Goal: Task Accomplishment & Management: Use online tool/utility

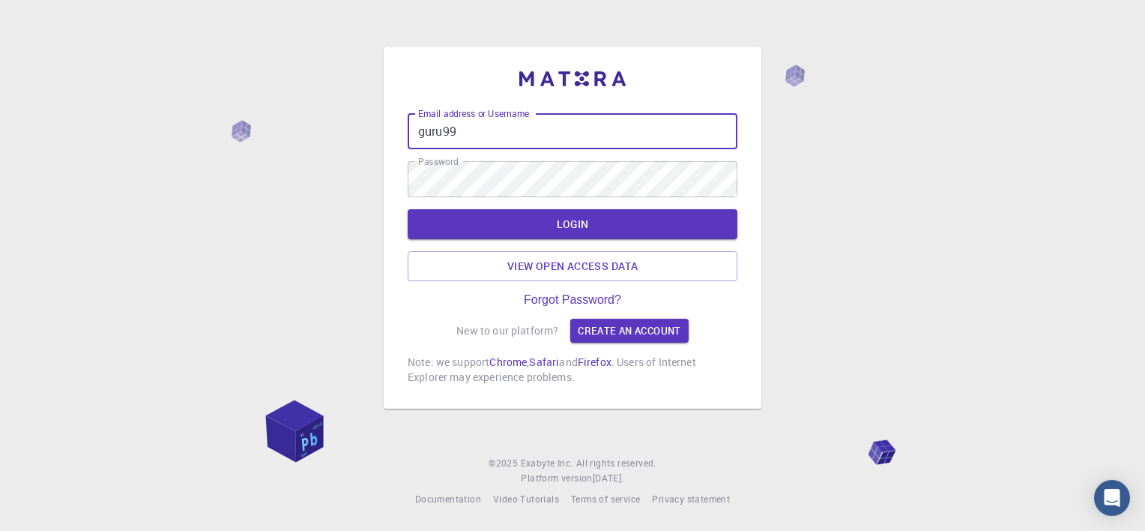
click at [550, 136] on input "guru99" at bounding box center [573, 131] width 330 height 36
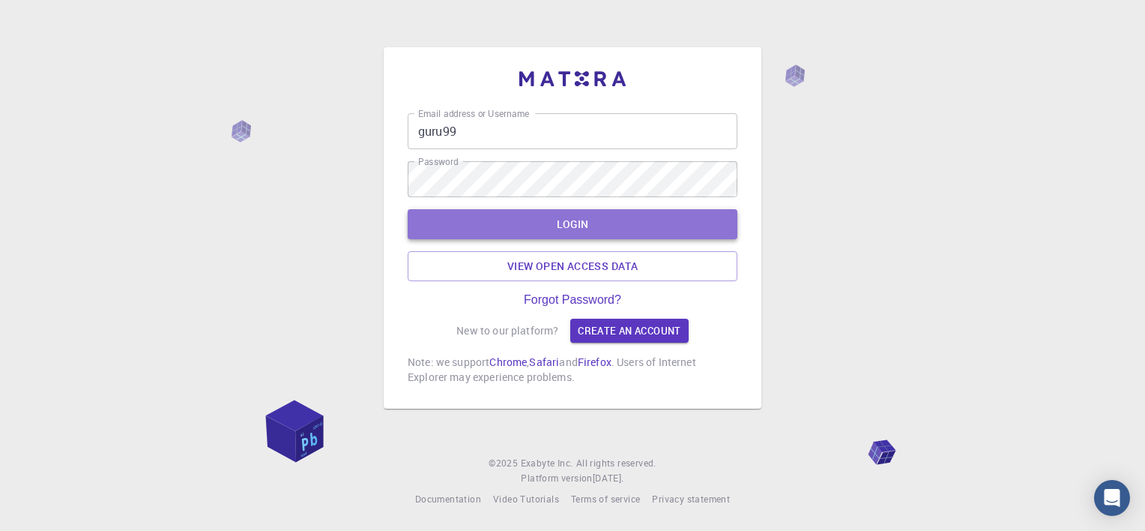
click at [426, 225] on button "LOGIN" at bounding box center [573, 224] width 330 height 30
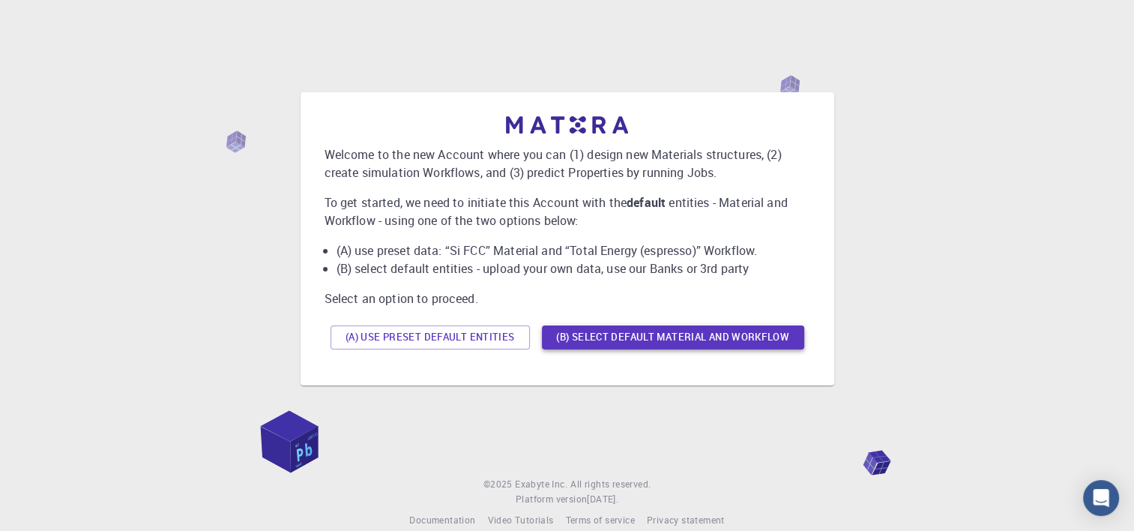
click at [583, 333] on button "(B) Select default material and workflow" at bounding box center [673, 337] width 262 height 24
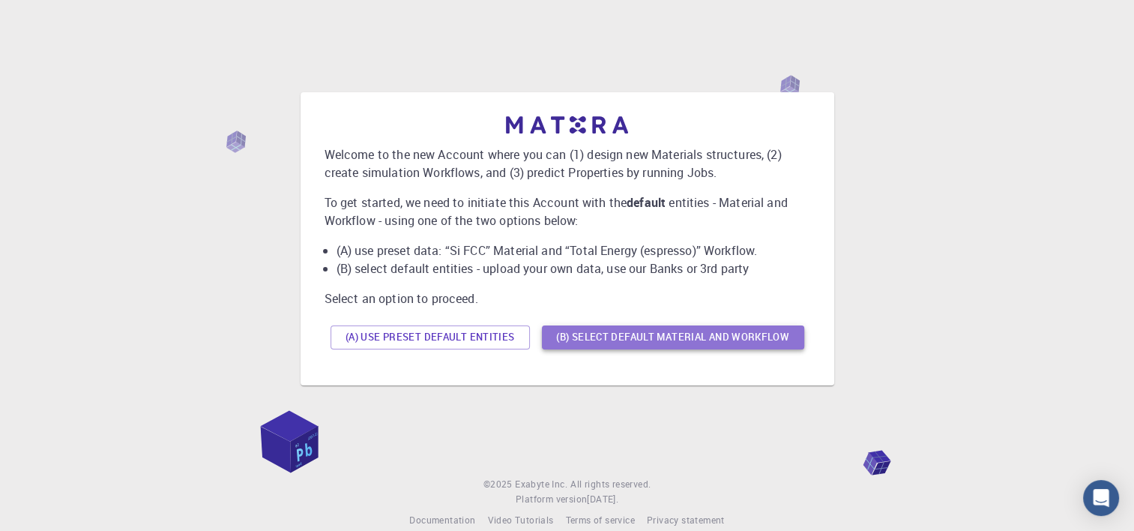
click at [657, 337] on button "(B) Select default material and workflow" at bounding box center [673, 337] width 262 height 24
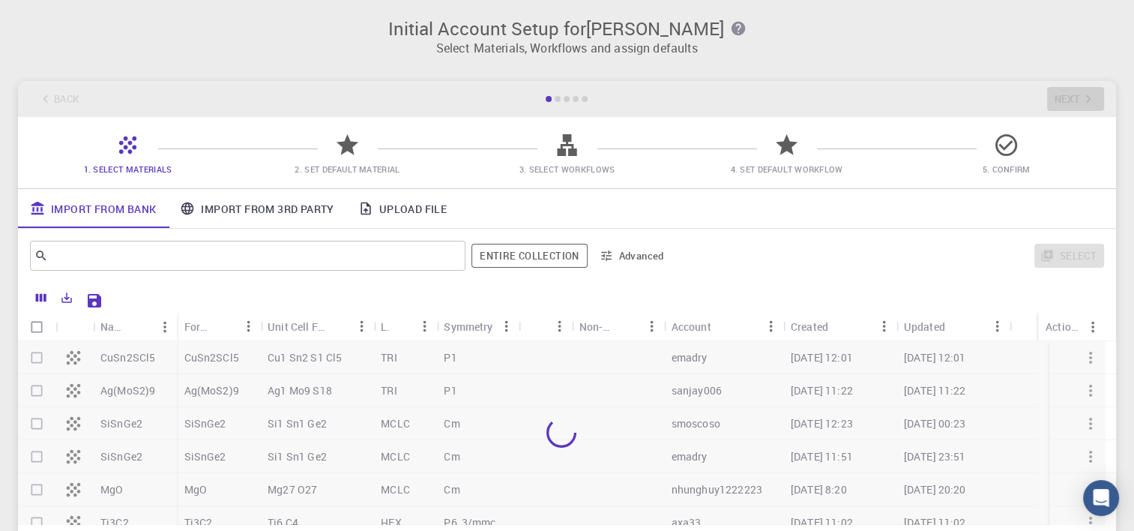
click at [387, 207] on link "Upload File" at bounding box center [402, 208] width 112 height 39
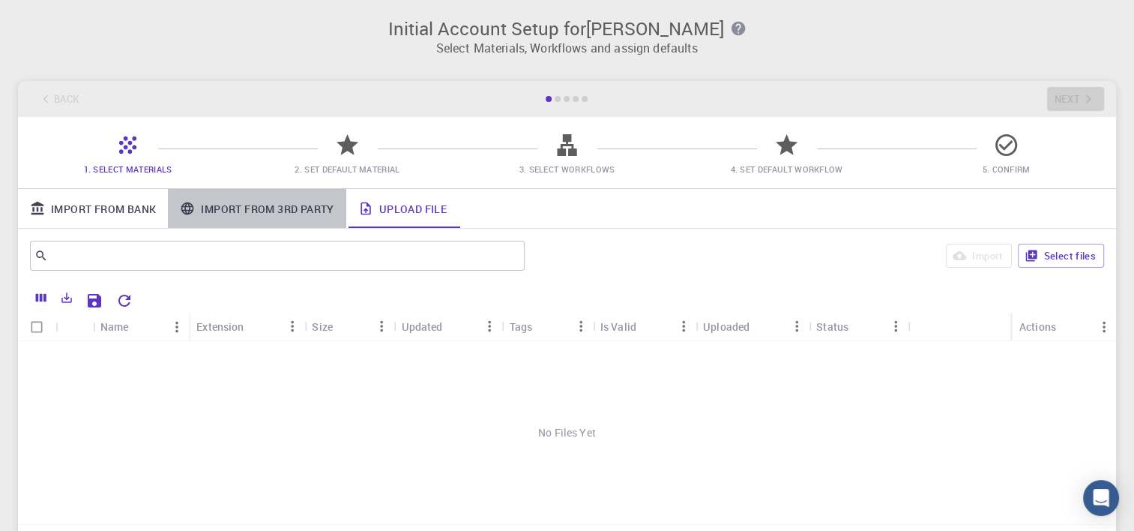
click at [277, 205] on link "Import From 3rd Party" at bounding box center [257, 208] width 178 height 39
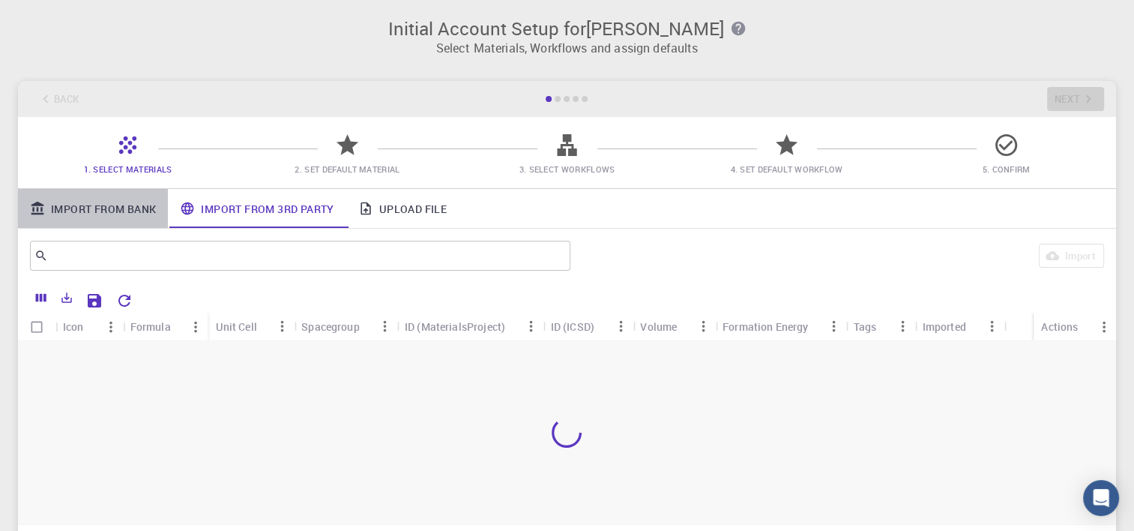
click at [108, 202] on link "Import From Bank" at bounding box center [93, 208] width 150 height 39
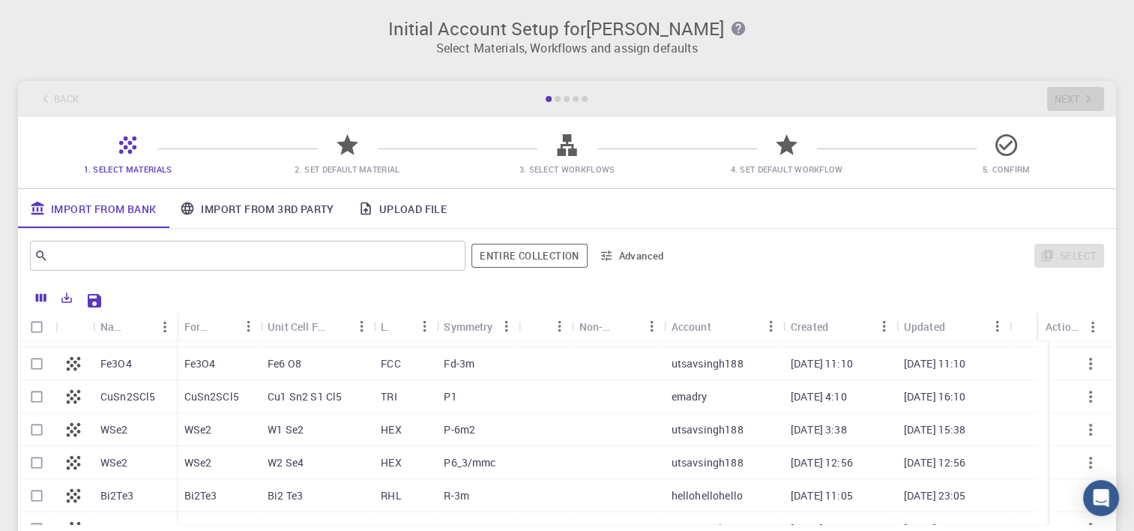
scroll to position [291, 0]
click at [111, 428] on p "WSe2" at bounding box center [114, 429] width 28 height 15
checkbox input "true"
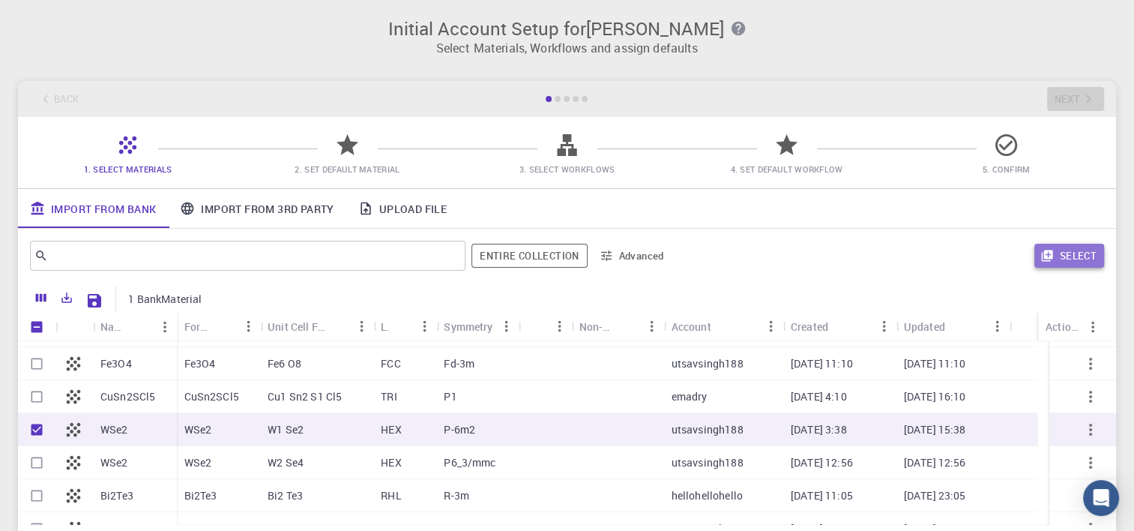
click at [1053, 259] on icon "button" at bounding box center [1046, 255] width 13 height 13
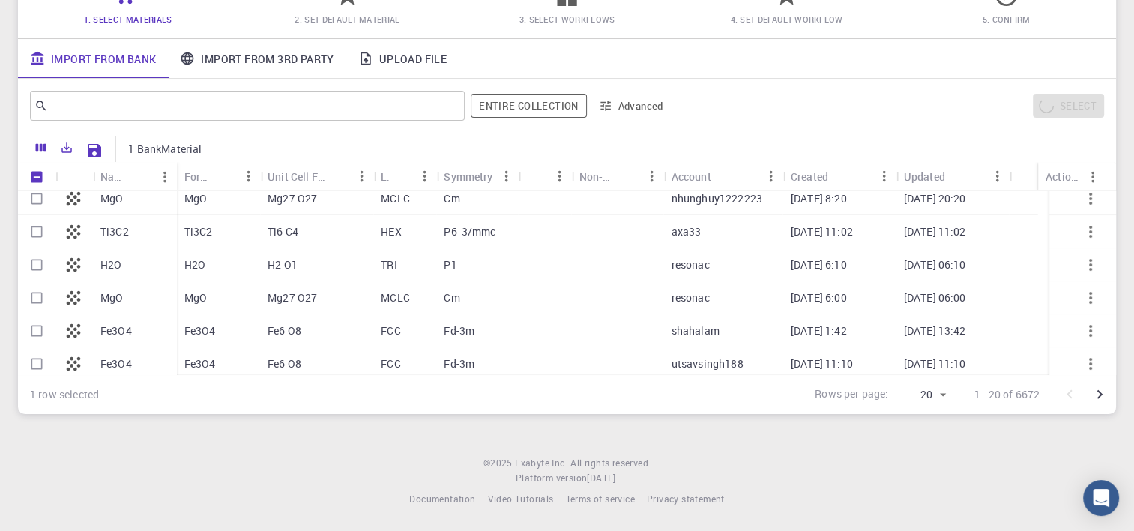
scroll to position [0, 0]
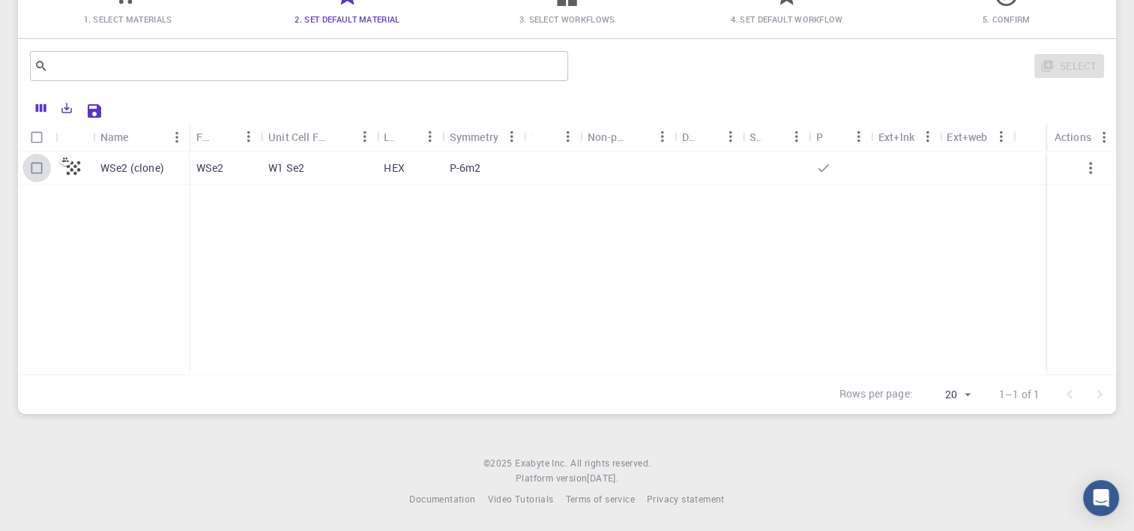
click at [35, 160] on input "Select row" at bounding box center [36, 168] width 28 height 28
checkbox input "true"
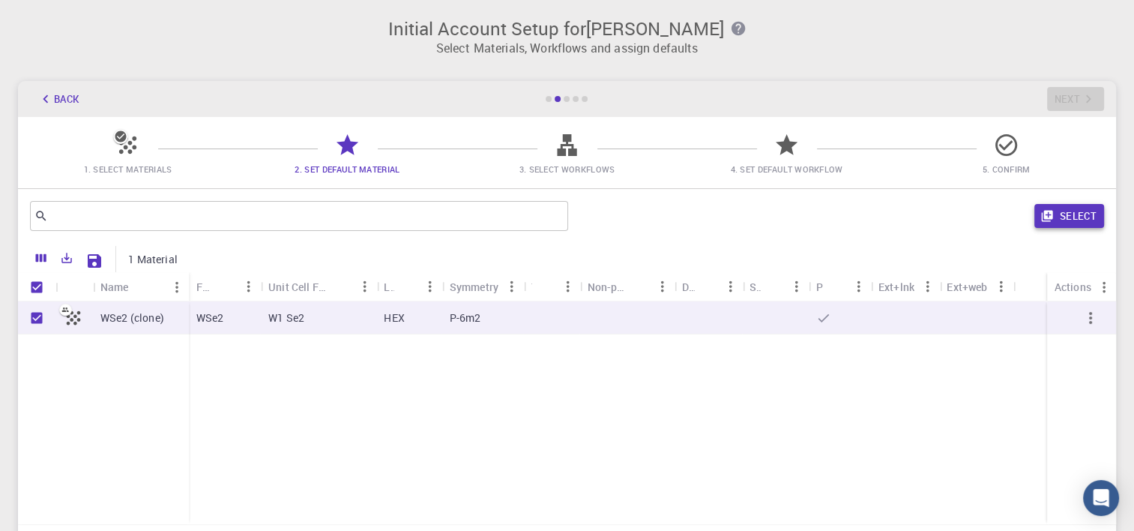
click at [1082, 214] on button "Select" at bounding box center [1069, 216] width 70 height 24
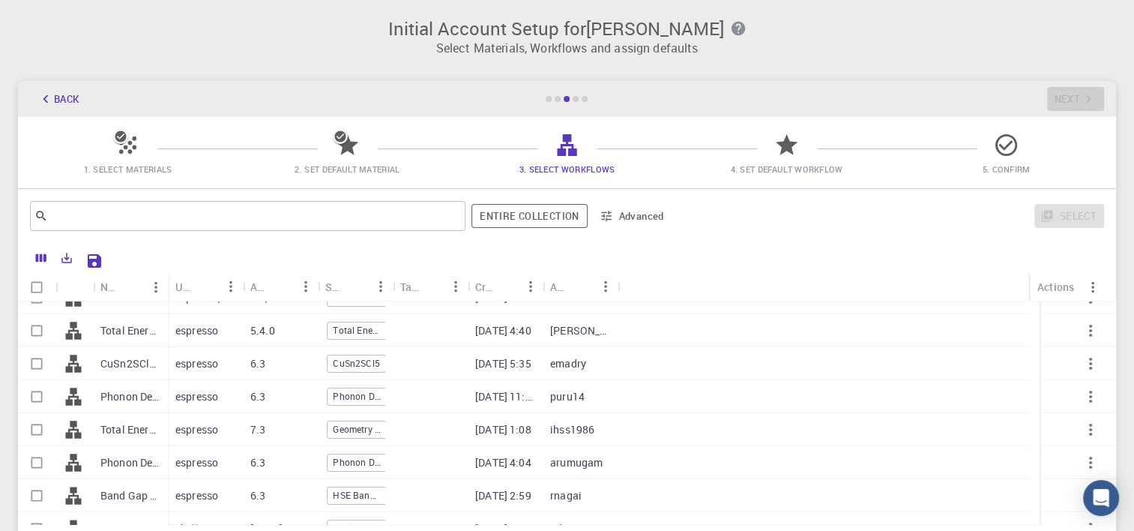
scroll to position [56, 0]
click at [36, 427] on input "Select row" at bounding box center [36, 426] width 28 height 28
checkbox input "true"
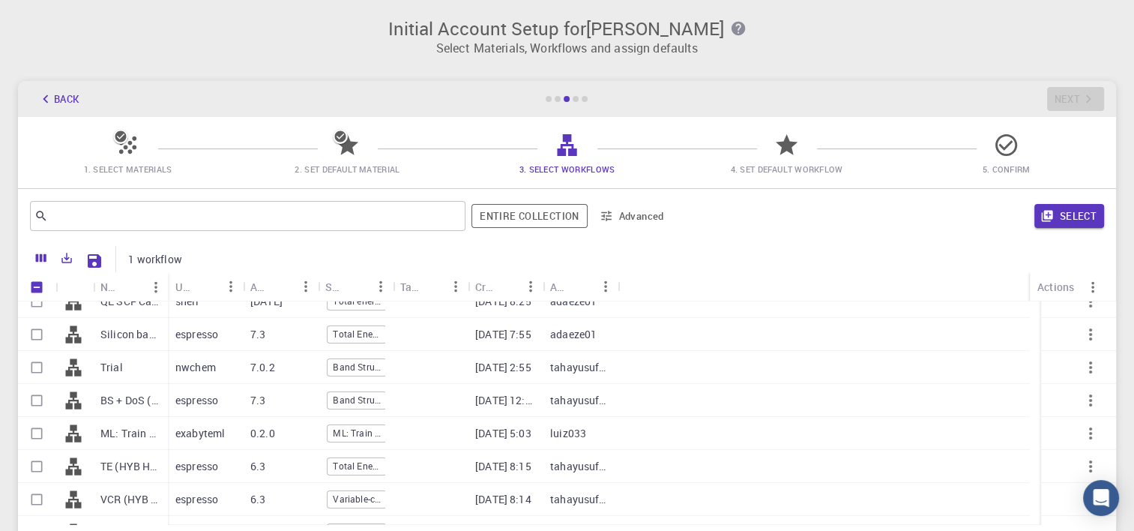
scroll to position [297, 0]
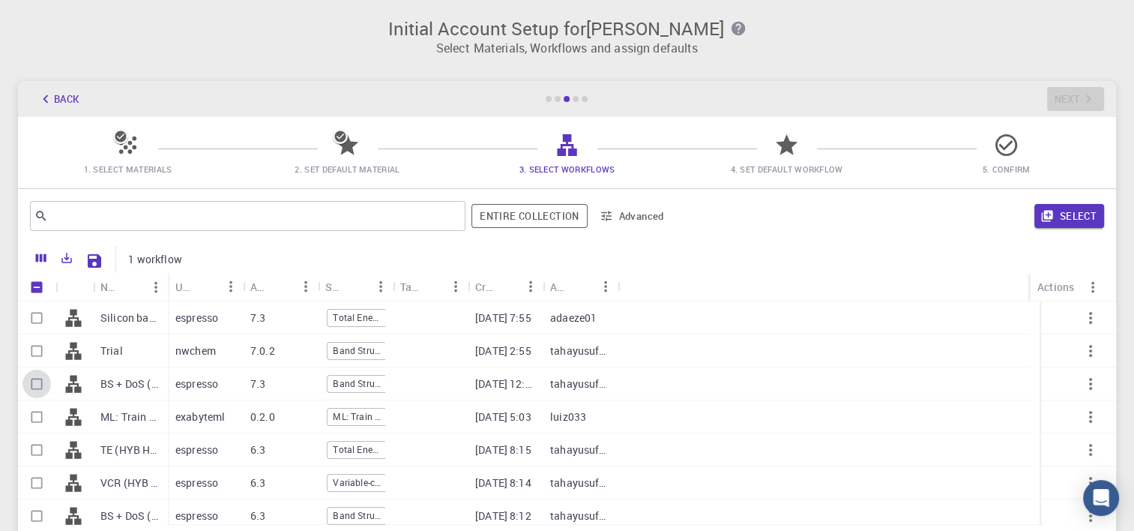
click at [35, 387] on input "Select row" at bounding box center [36, 383] width 28 height 28
checkbox input "true"
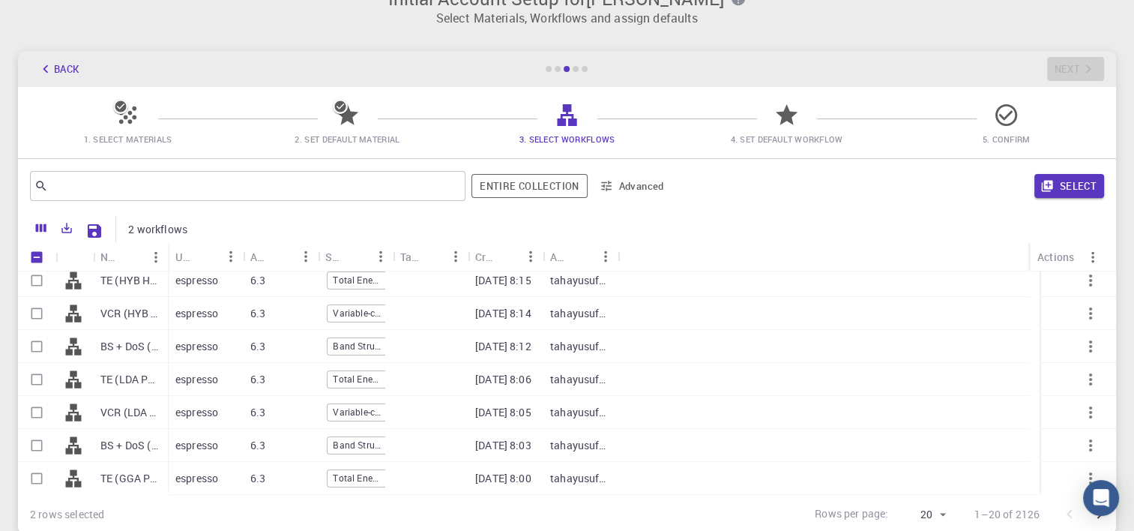
scroll to position [0, 0]
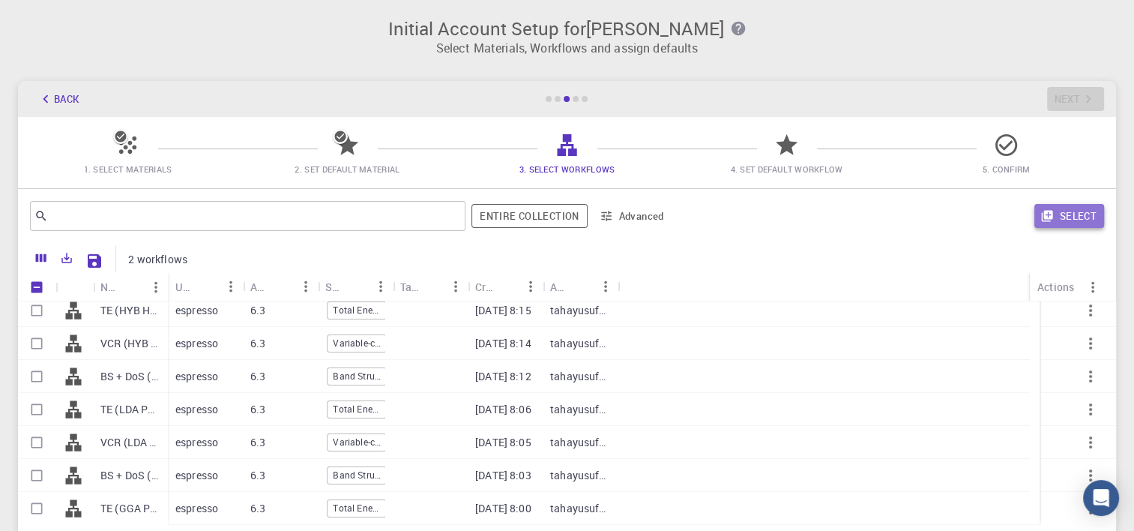
click at [1056, 216] on button "Select" at bounding box center [1069, 216] width 70 height 24
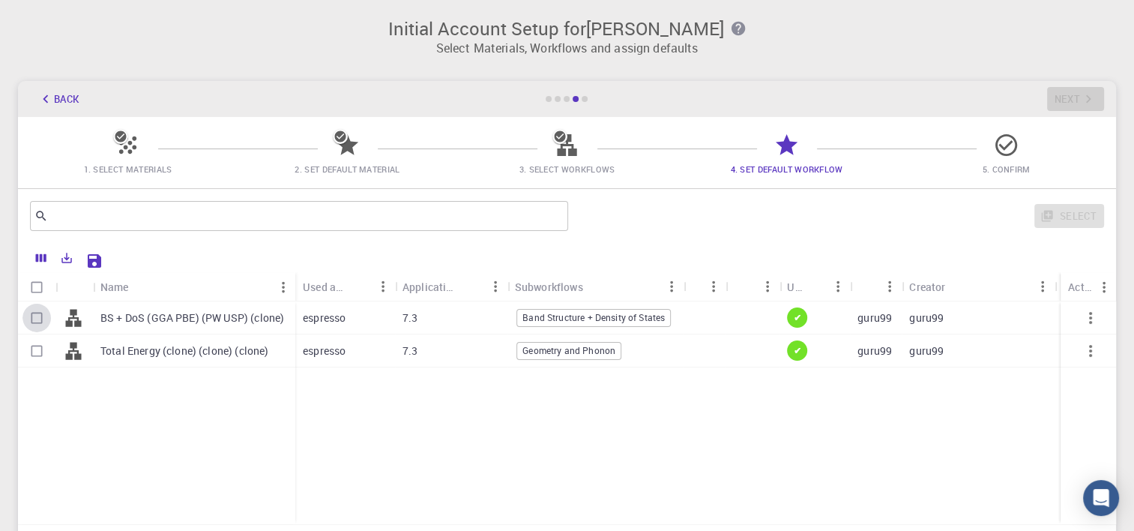
click at [36, 321] on input "Select row" at bounding box center [36, 318] width 28 height 28
checkbox input "true"
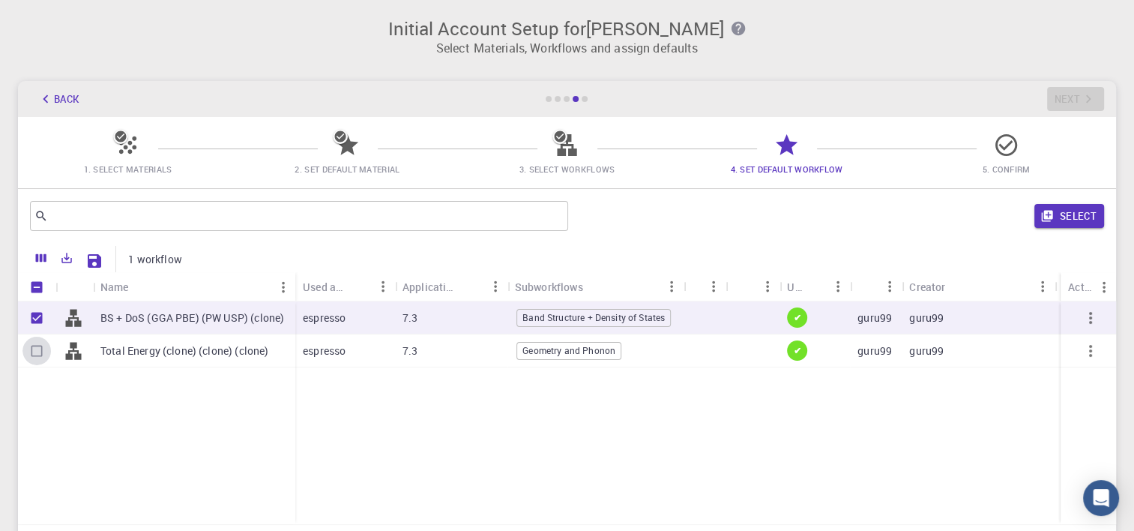
click at [41, 354] on input "Select row" at bounding box center [36, 350] width 28 height 28
checkbox input "true"
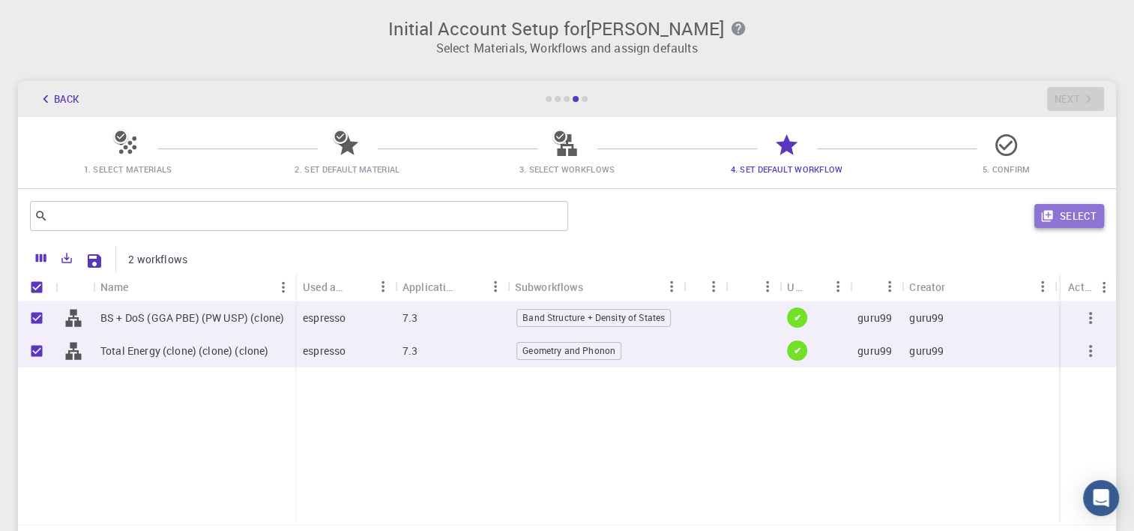
click at [1066, 219] on button "Select" at bounding box center [1069, 216] width 70 height 24
checkbox input "false"
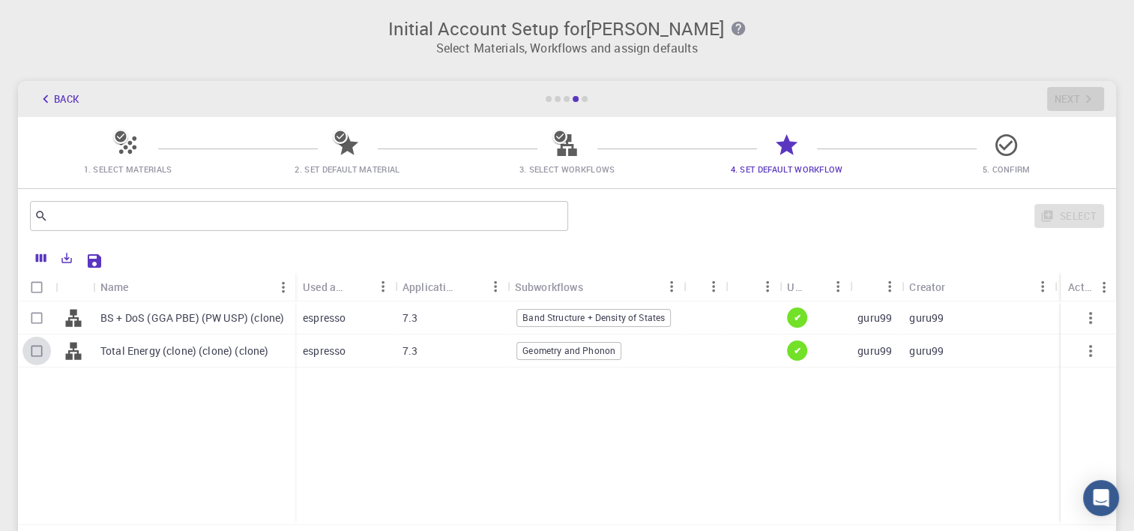
click at [33, 353] on input "Select row" at bounding box center [36, 350] width 28 height 28
checkbox input "true"
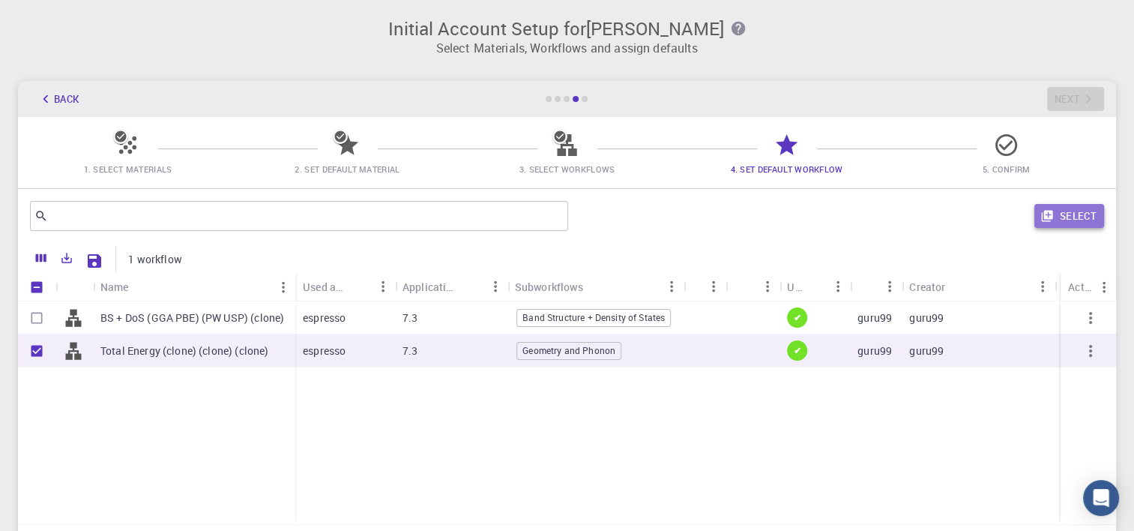
click at [1066, 213] on button "Select" at bounding box center [1069, 216] width 70 height 24
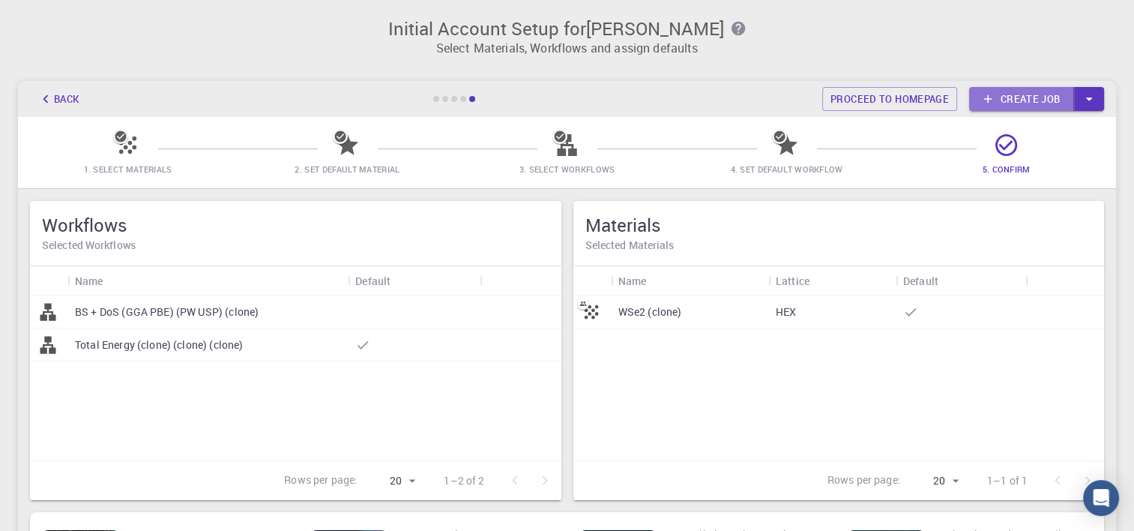
click at [1065, 93] on link "Create job" at bounding box center [1021, 99] width 105 height 24
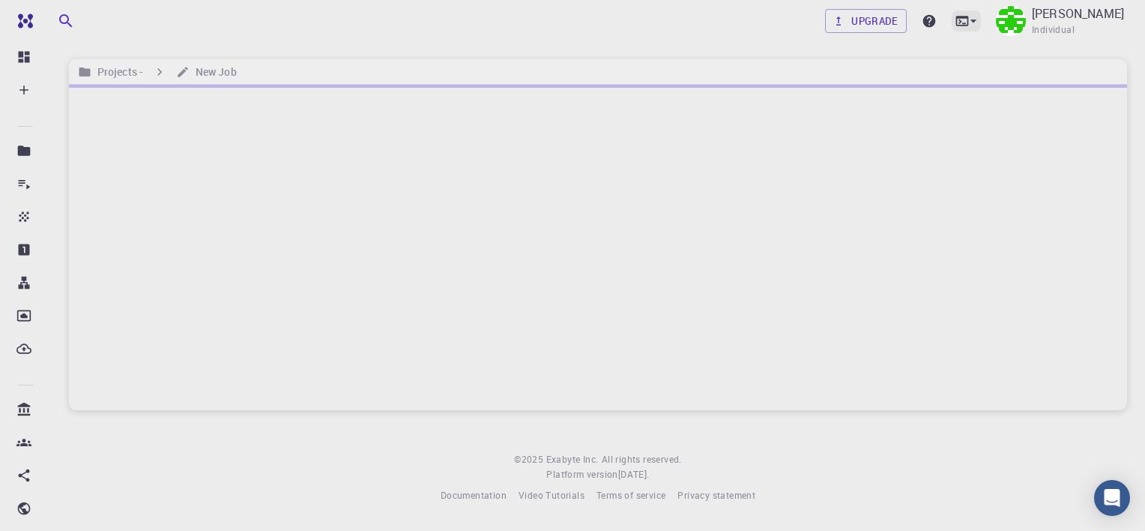
click at [966, 21] on icon at bounding box center [973, 20] width 15 height 15
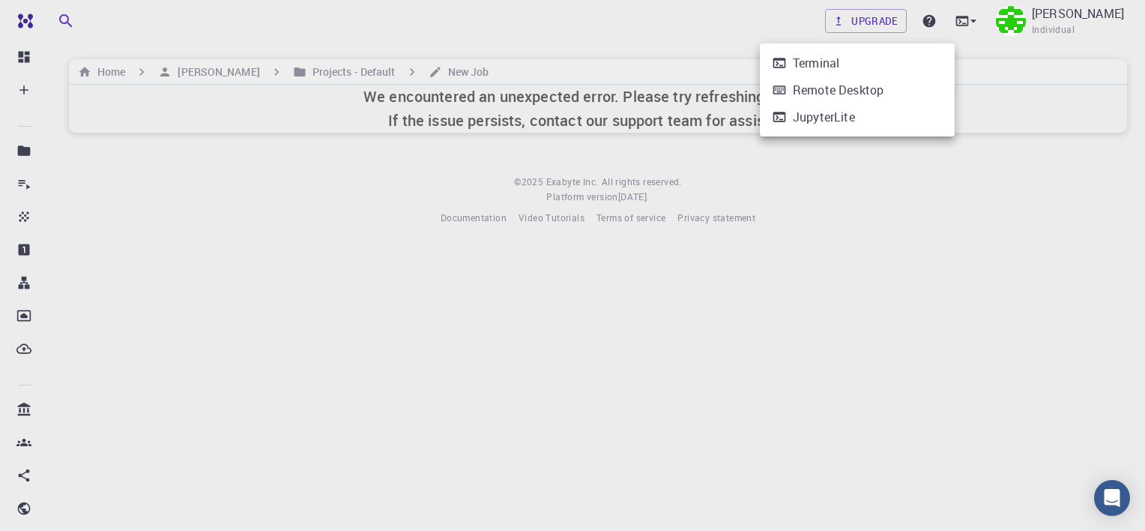
click at [366, 219] on div at bounding box center [572, 265] width 1145 height 531
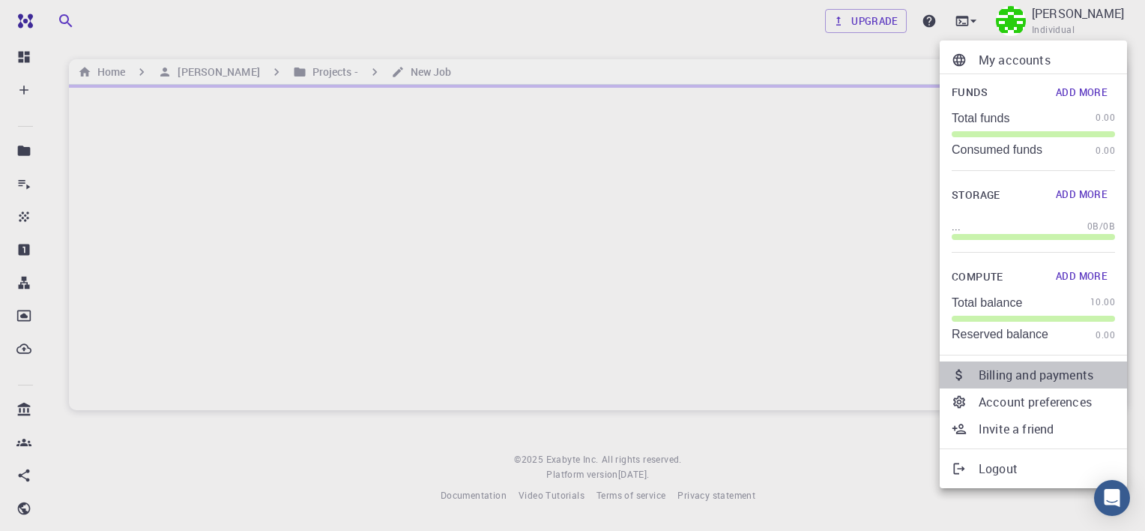
drag, startPoint x: 0, startPoint y: 0, endPoint x: 1015, endPoint y: 373, distance: 1081.2
click at [1015, 373] on p "Billing and payments" at bounding box center [1047, 375] width 136 height 18
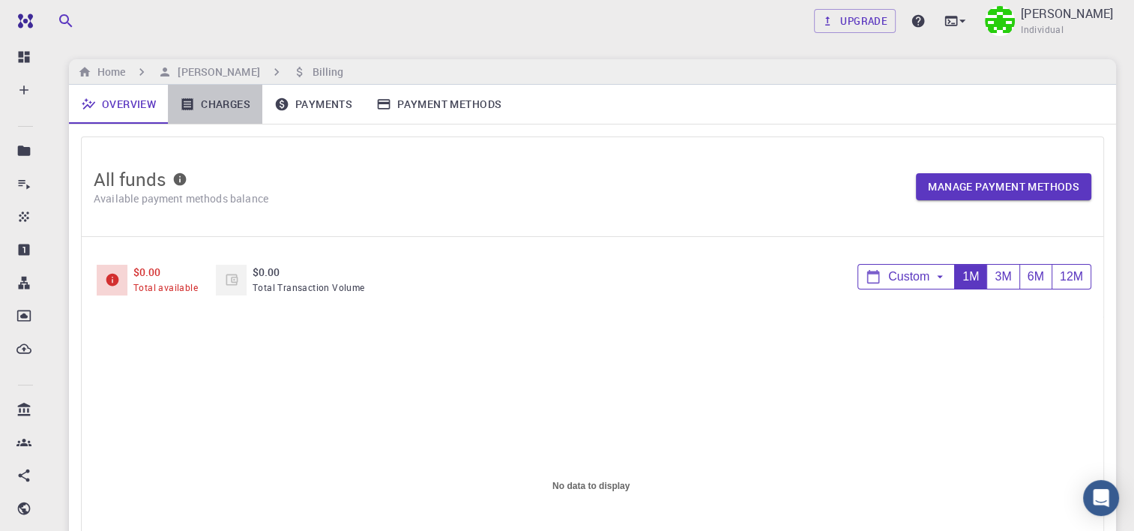
click at [226, 98] on link "Charges" at bounding box center [215, 104] width 94 height 39
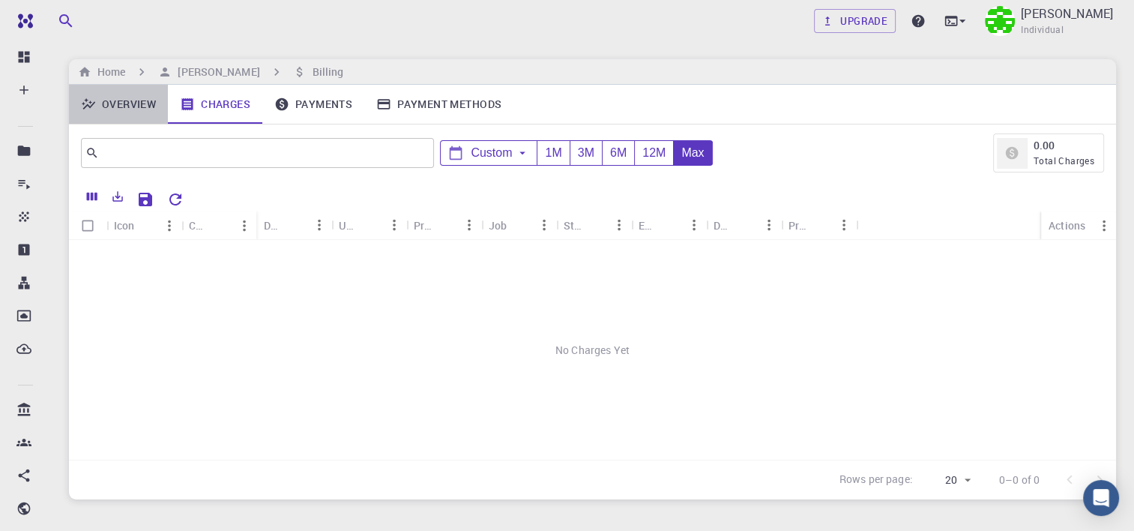
click at [120, 96] on link "Overview" at bounding box center [118, 104] width 99 height 39
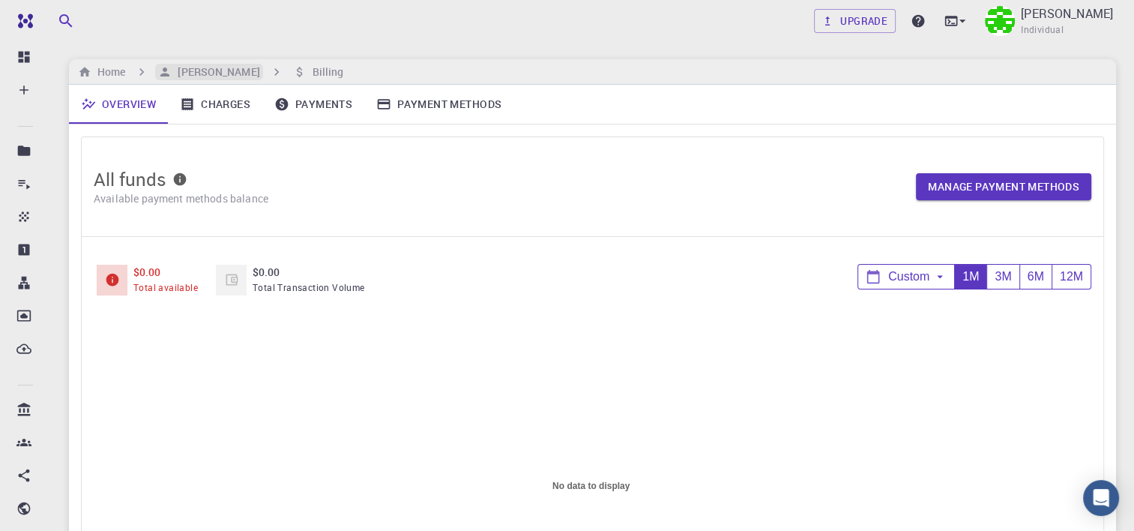
click at [247, 67] on h6 "[PERSON_NAME]" at bounding box center [216, 72] width 88 height 16
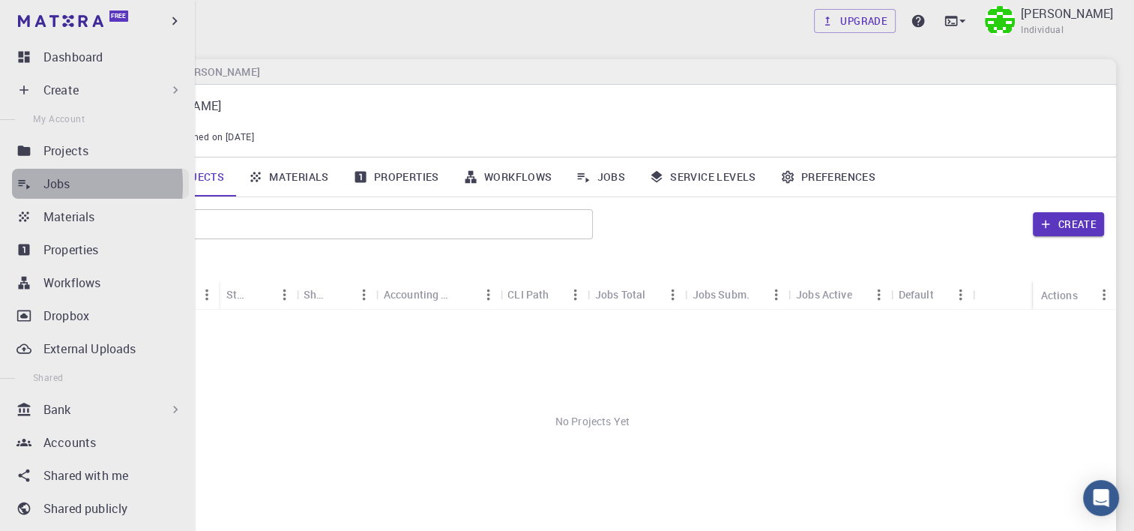
click at [28, 185] on icon at bounding box center [23, 183] width 15 height 15
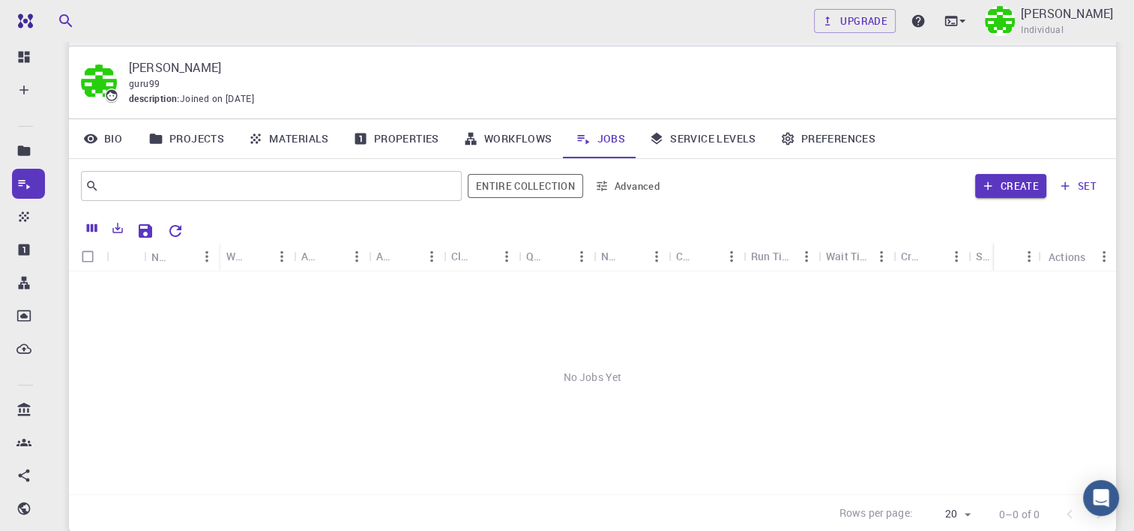
scroll to position [37, 0]
click at [86, 260] on input "Select all rows" at bounding box center [87, 257] width 28 height 28
checkbox input "false"
click at [301, 306] on div "No Jobs Yet" at bounding box center [592, 377] width 1047 height 211
click at [136, 231] on button "Save Explorer Settings" at bounding box center [145, 232] width 30 height 30
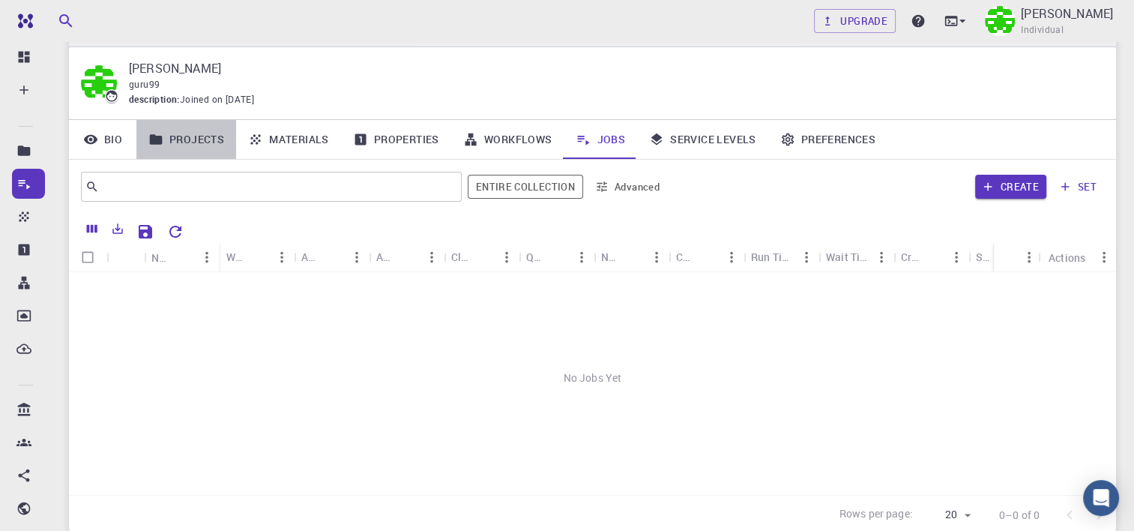
click at [172, 138] on link "Projects" at bounding box center [186, 139] width 100 height 39
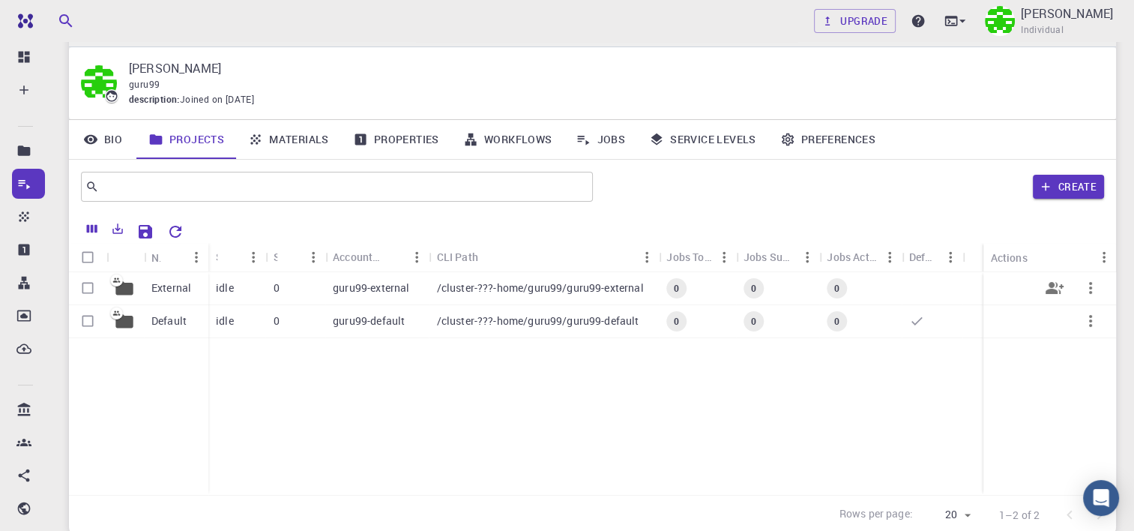
click at [192, 289] on div "External" at bounding box center [176, 288] width 64 height 33
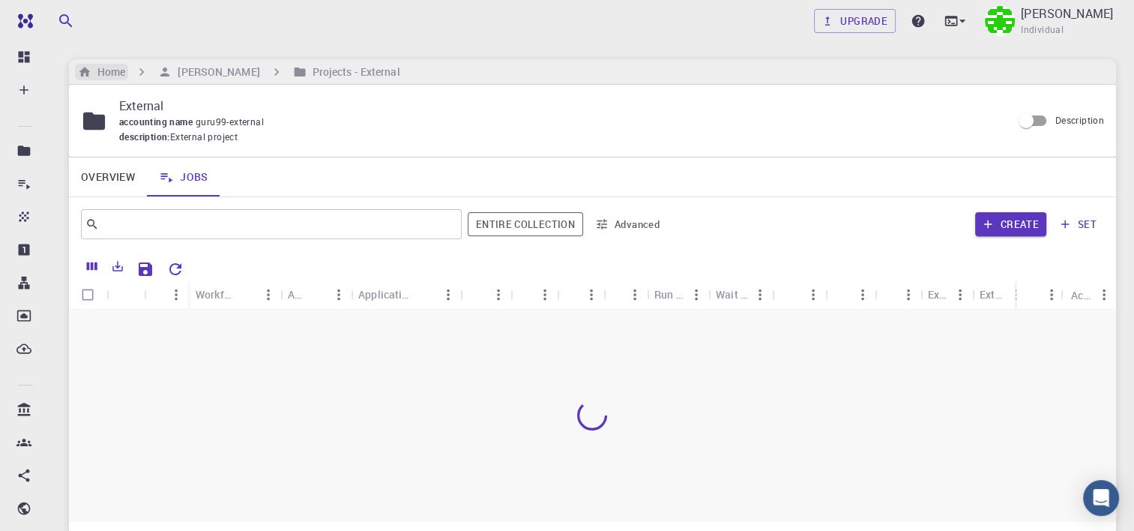
click at [109, 69] on h6 "Home" at bounding box center [108, 72] width 34 height 16
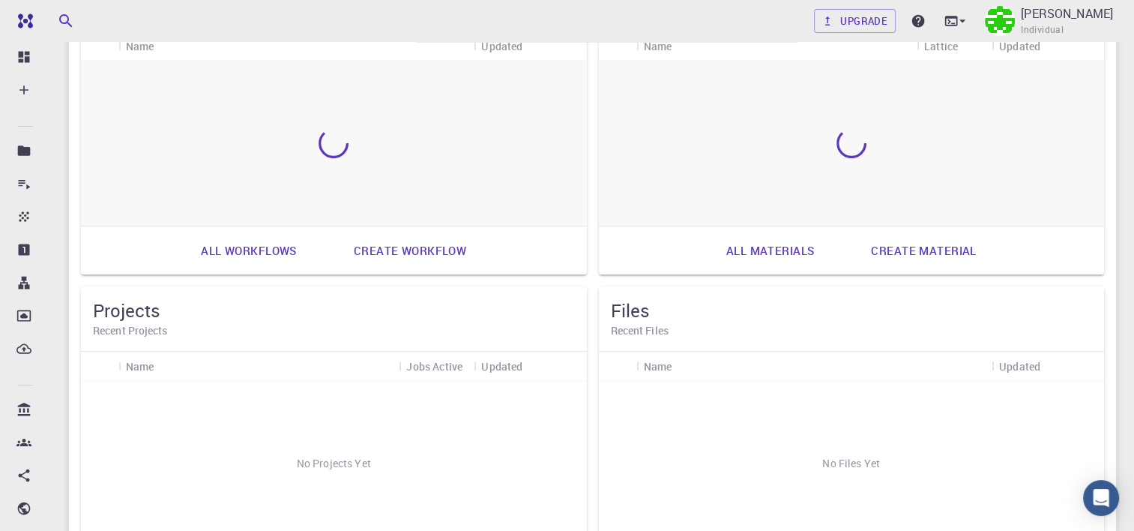
scroll to position [713, 0]
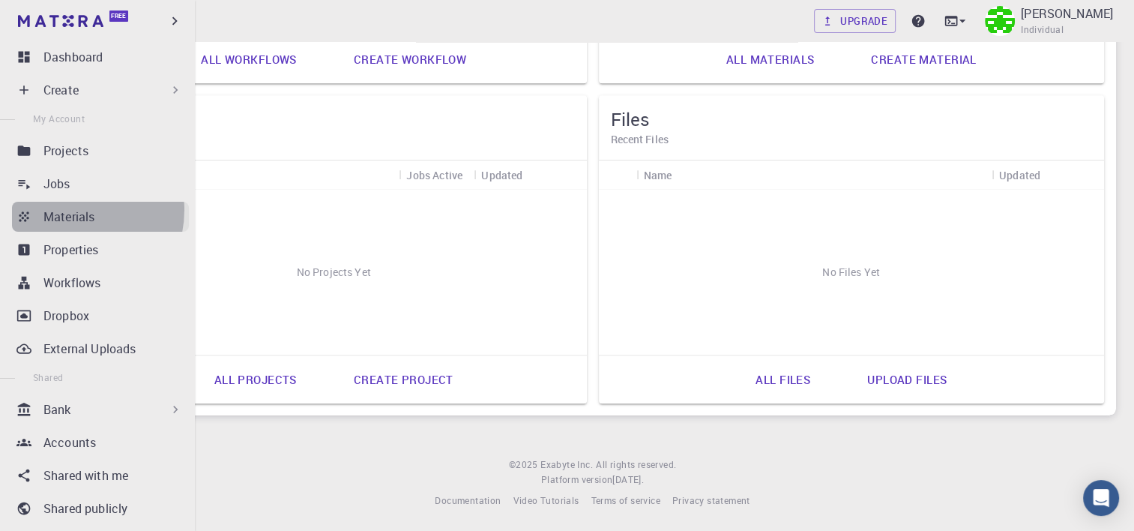
click at [71, 210] on p "Materials" at bounding box center [68, 217] width 51 height 18
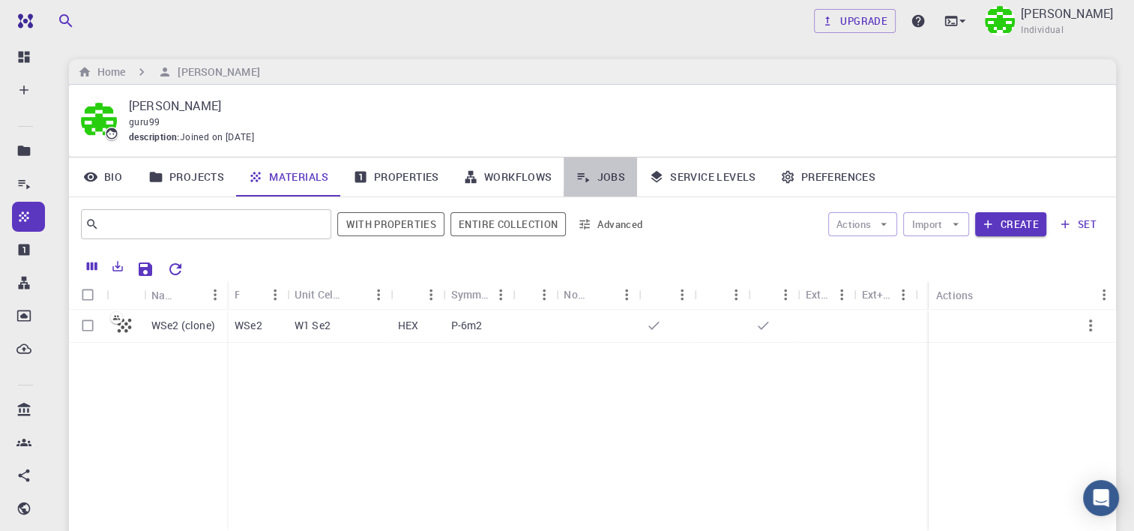
click at [618, 175] on link "Jobs" at bounding box center [600, 176] width 73 height 39
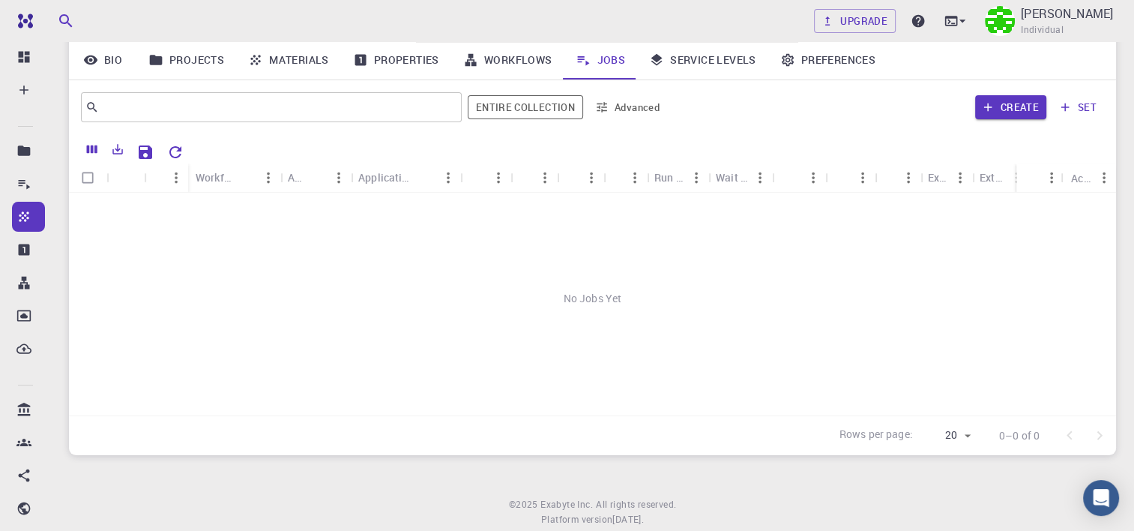
scroll to position [134, 0]
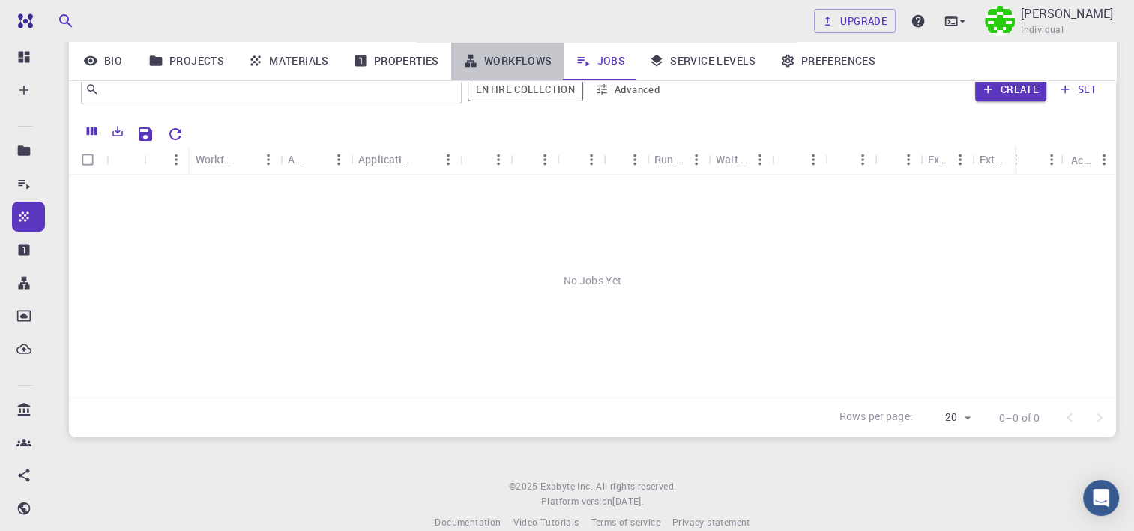
click at [510, 48] on link "Workflows" at bounding box center [507, 60] width 113 height 39
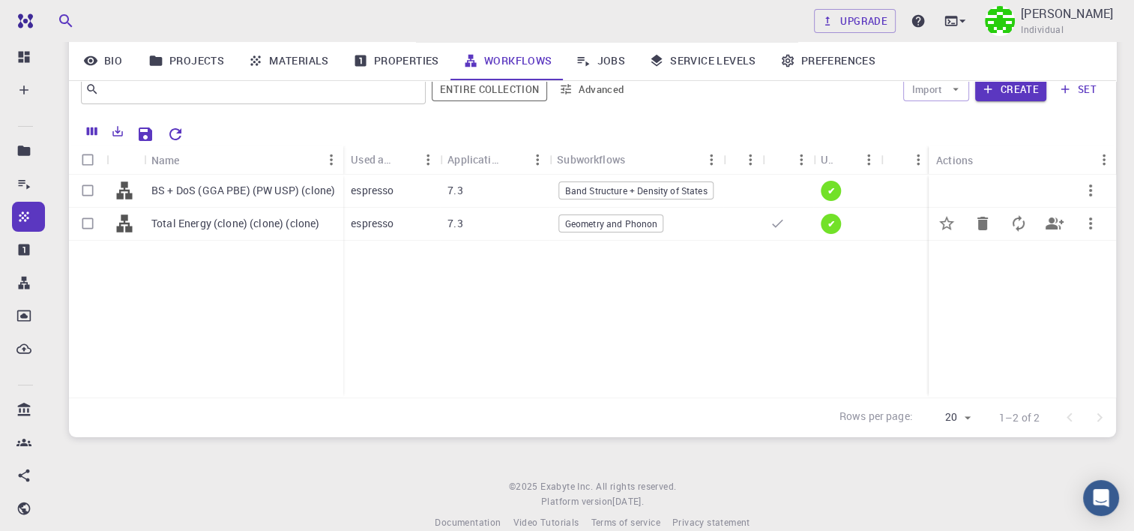
click at [88, 220] on input "Select row" at bounding box center [87, 223] width 28 height 28
checkbox input "true"
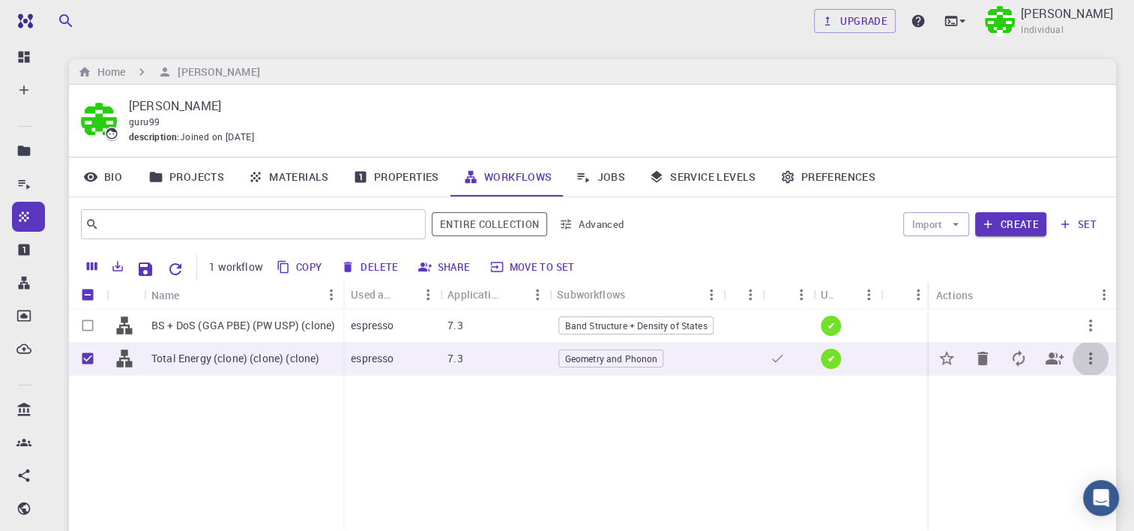
click at [1095, 354] on icon "button" at bounding box center [1090, 358] width 18 height 18
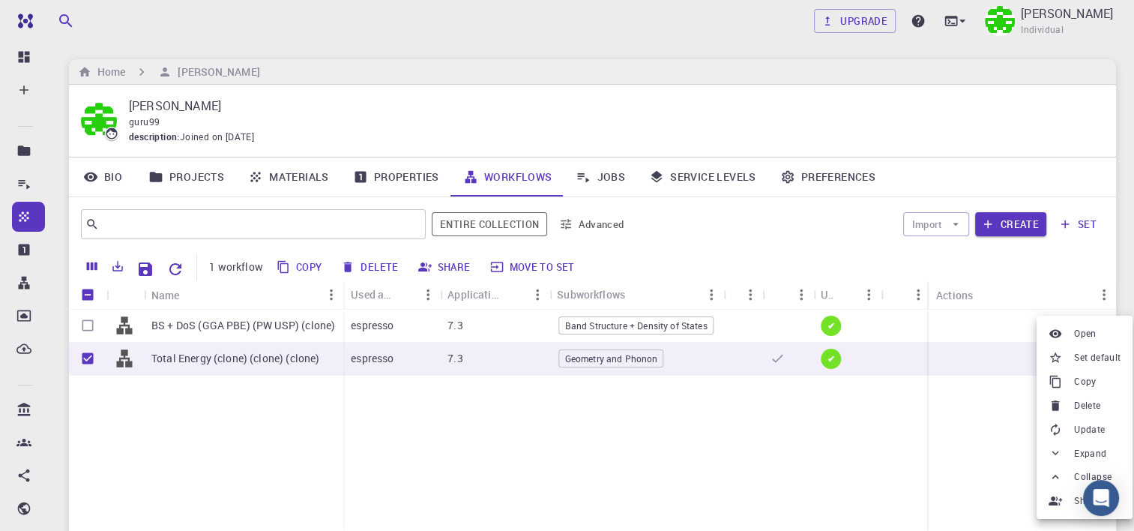
click at [983, 415] on div at bounding box center [567, 265] width 1134 height 531
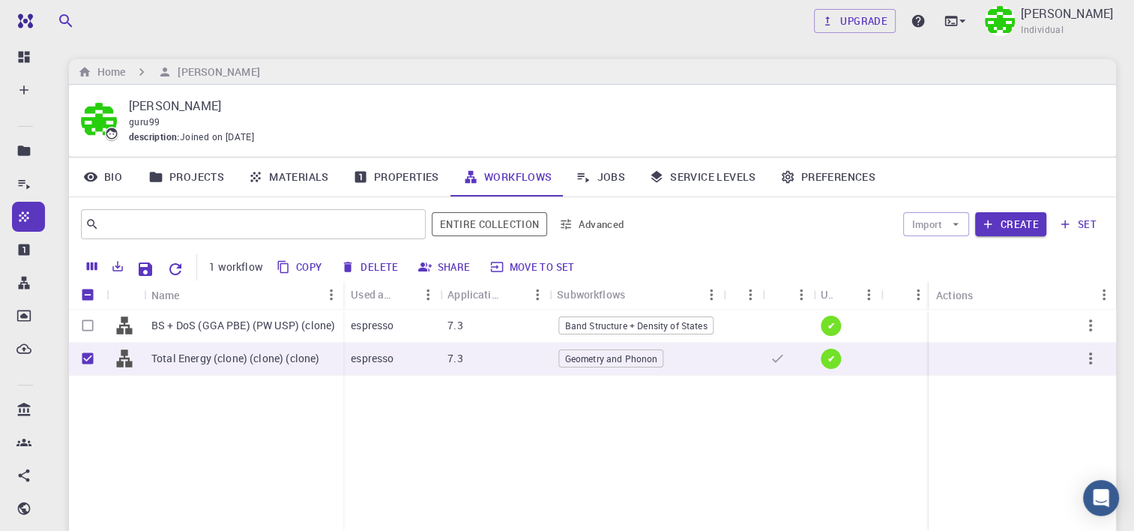
scroll to position [30, 0]
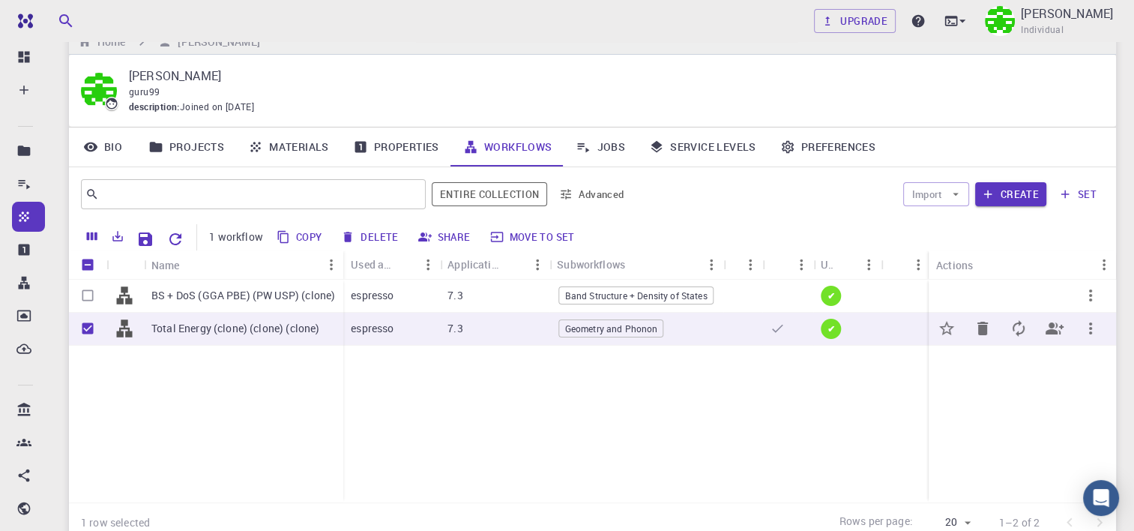
click at [1097, 325] on icon "button" at bounding box center [1090, 328] width 18 height 18
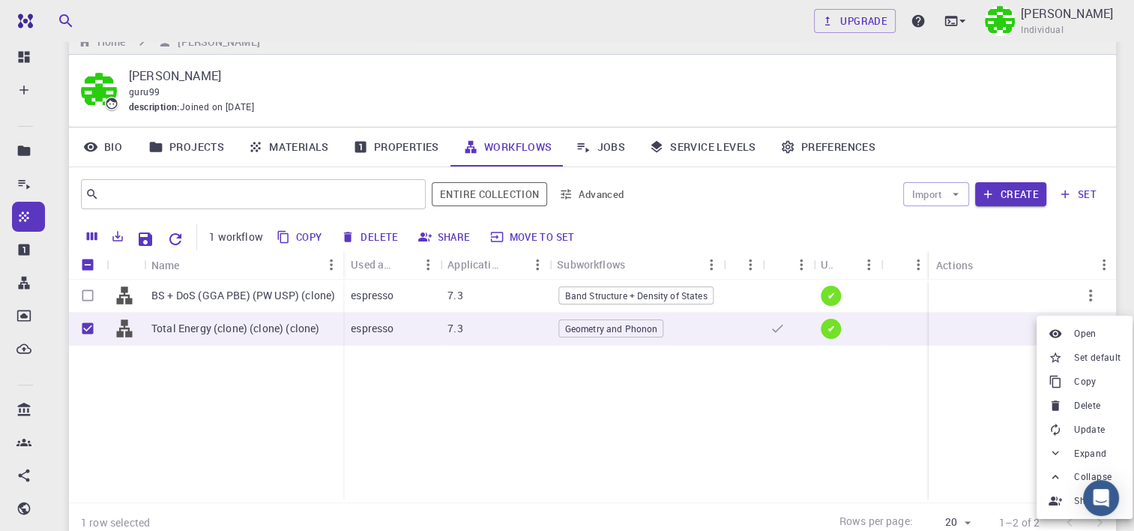
click at [967, 420] on div at bounding box center [567, 265] width 1134 height 531
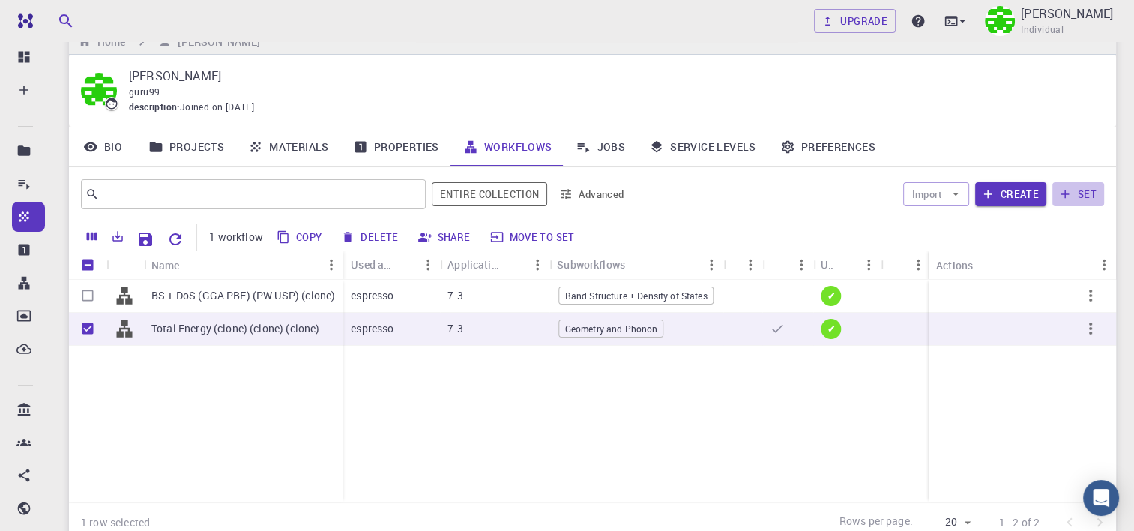
click at [1073, 195] on button "set" at bounding box center [1078, 194] width 52 height 24
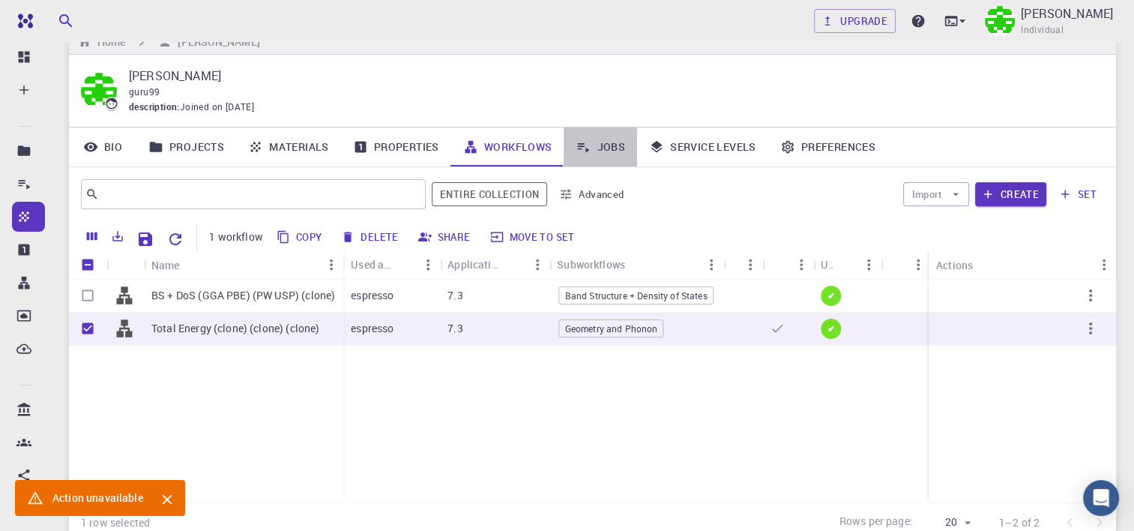
click at [612, 148] on link "Jobs" at bounding box center [600, 146] width 73 height 39
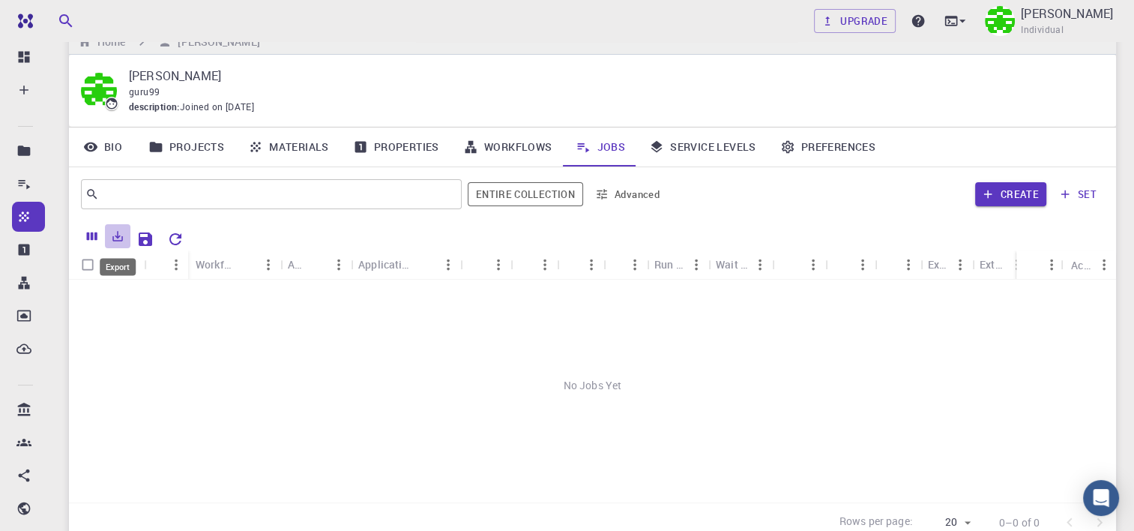
click at [116, 240] on icon "Export" at bounding box center [117, 235] width 13 height 13
click at [306, 348] on div "No Jobs Yet" at bounding box center [592, 385] width 1047 height 211
click at [188, 142] on link "Projects" at bounding box center [186, 146] width 100 height 39
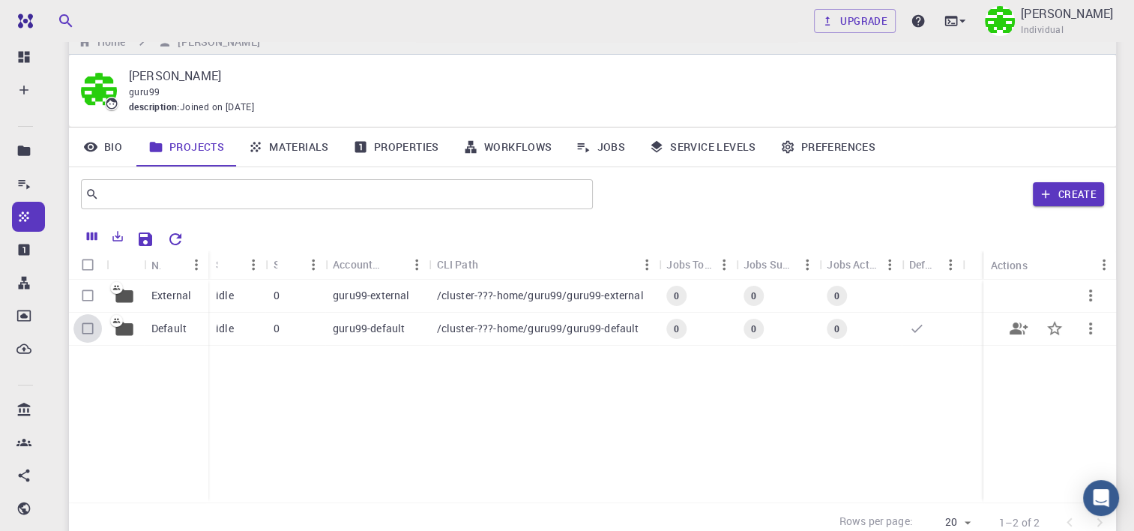
click at [92, 333] on input "Select row" at bounding box center [87, 328] width 28 height 28
checkbox input "true"
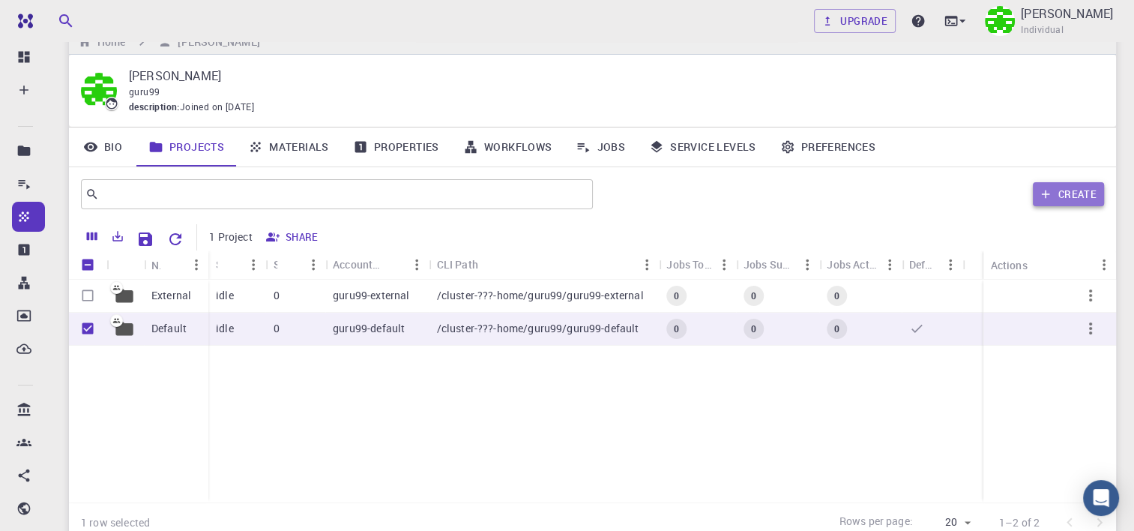
click at [1090, 193] on button "Create" at bounding box center [1068, 194] width 71 height 24
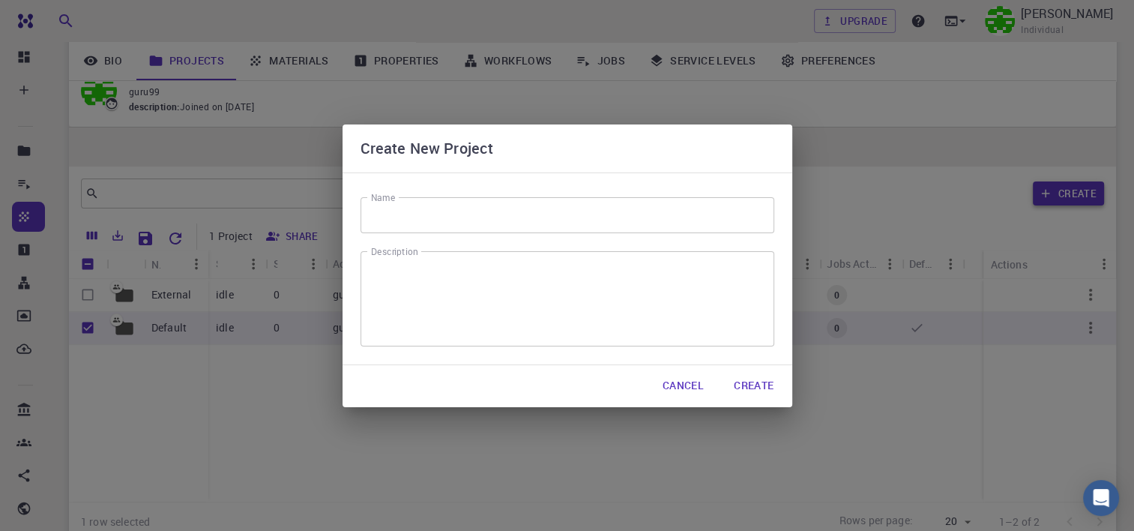
scroll to position [157, 0]
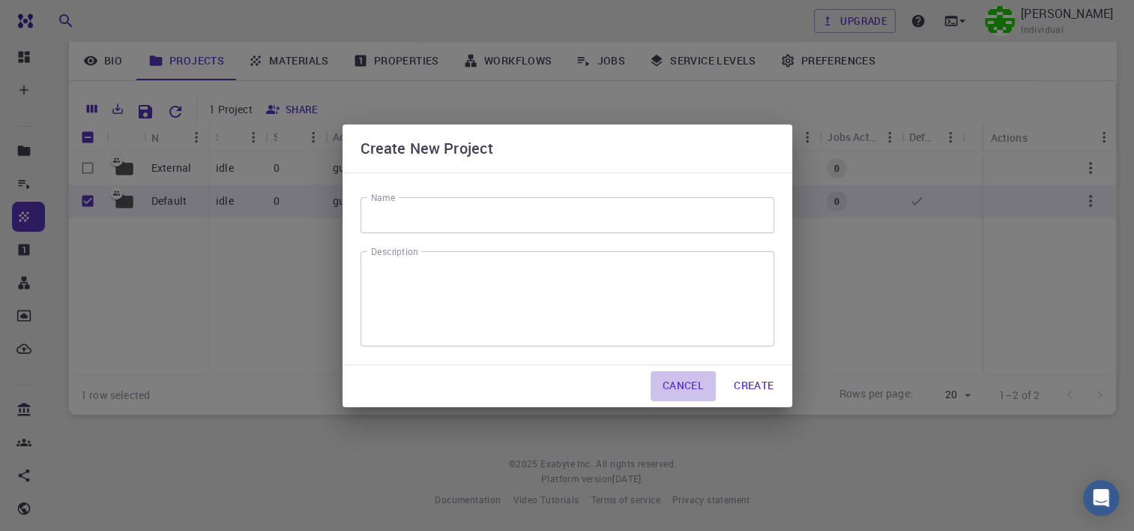
click at [674, 388] on button "Cancel" at bounding box center [683, 386] width 65 height 30
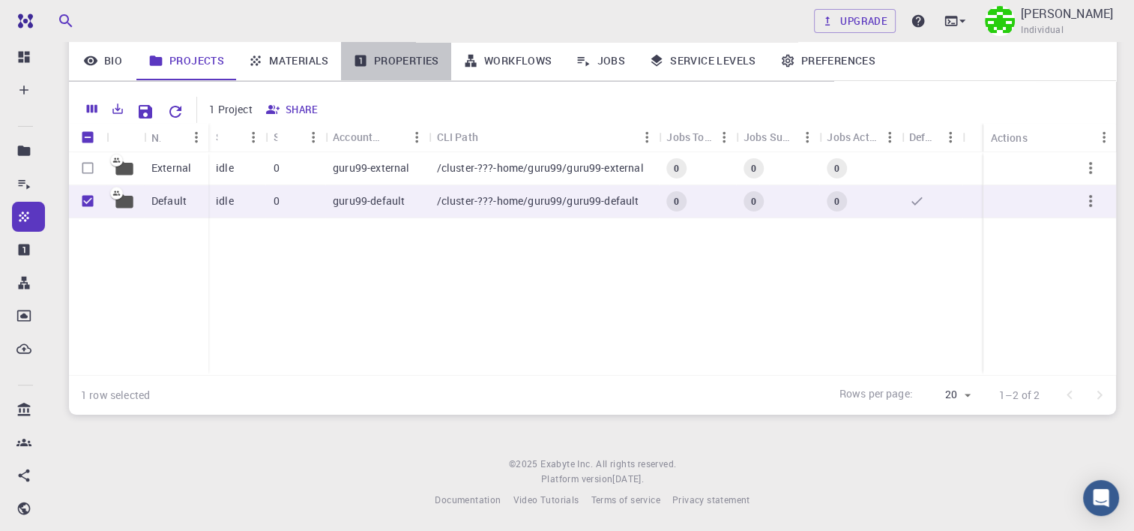
click at [420, 61] on link "Properties" at bounding box center [396, 60] width 110 height 39
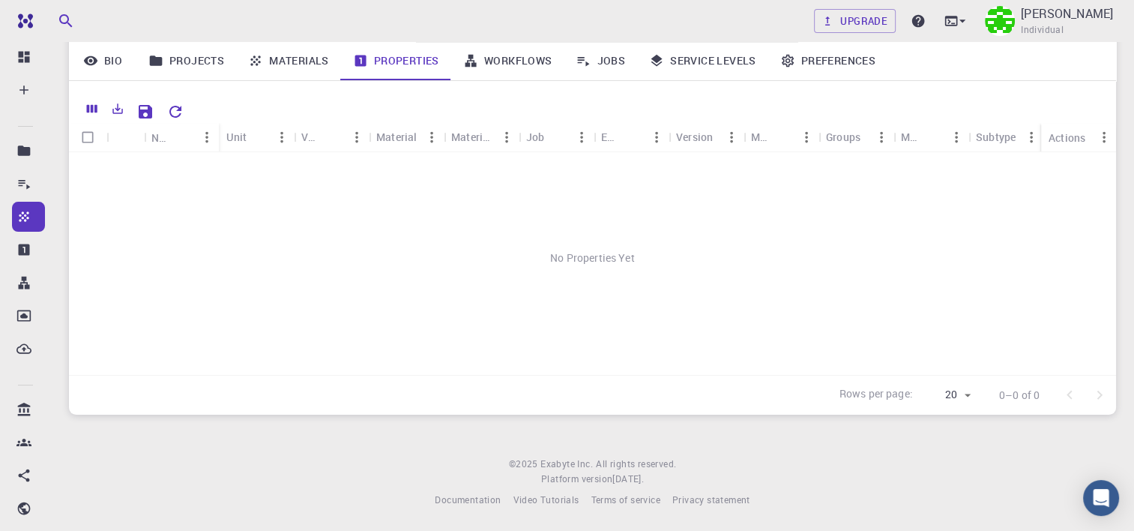
click at [504, 67] on link "Workflows" at bounding box center [507, 60] width 113 height 39
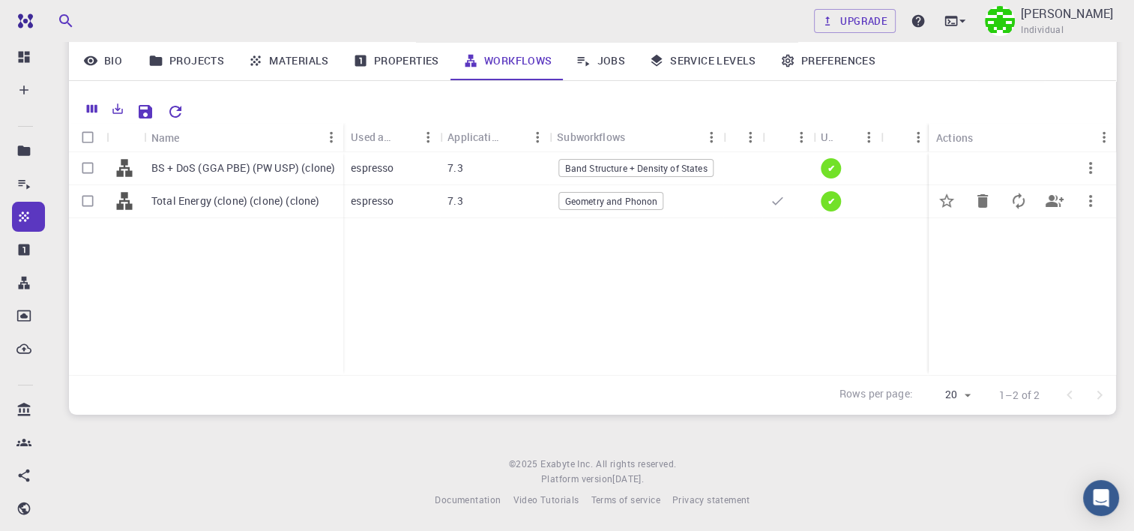
click at [770, 204] on icon at bounding box center [777, 200] width 15 height 15
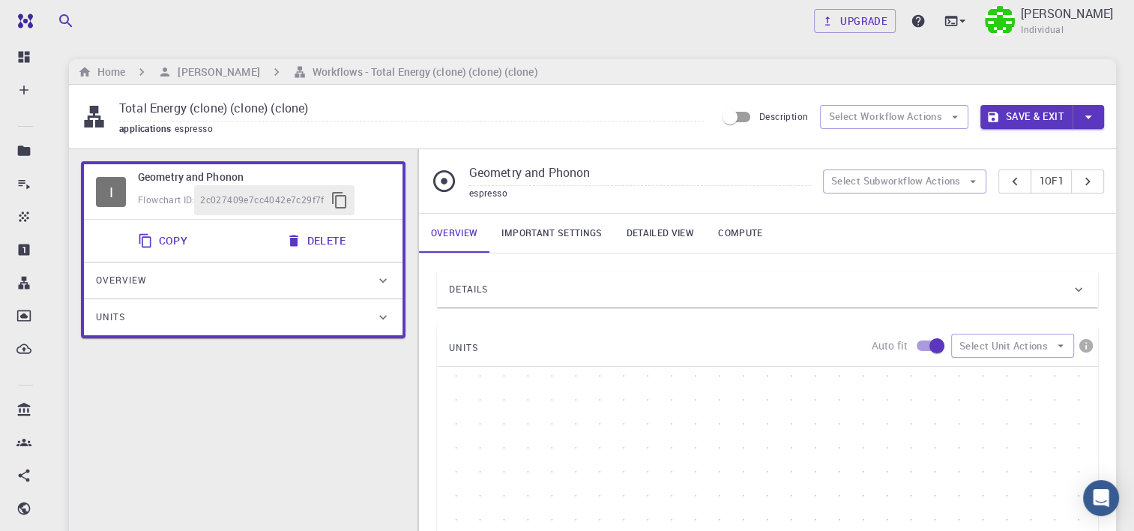
click at [770, 204] on div "Geometry and Phonon espresso Select Subworkflow Actions 1 of 1" at bounding box center [767, 181] width 697 height 64
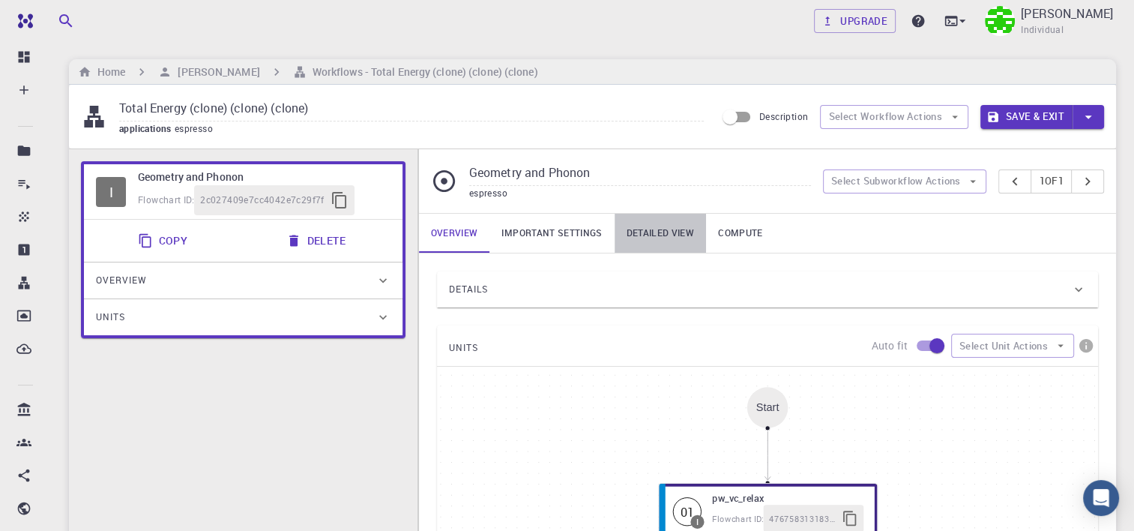
click at [641, 229] on link "Detailed view" at bounding box center [660, 233] width 91 height 39
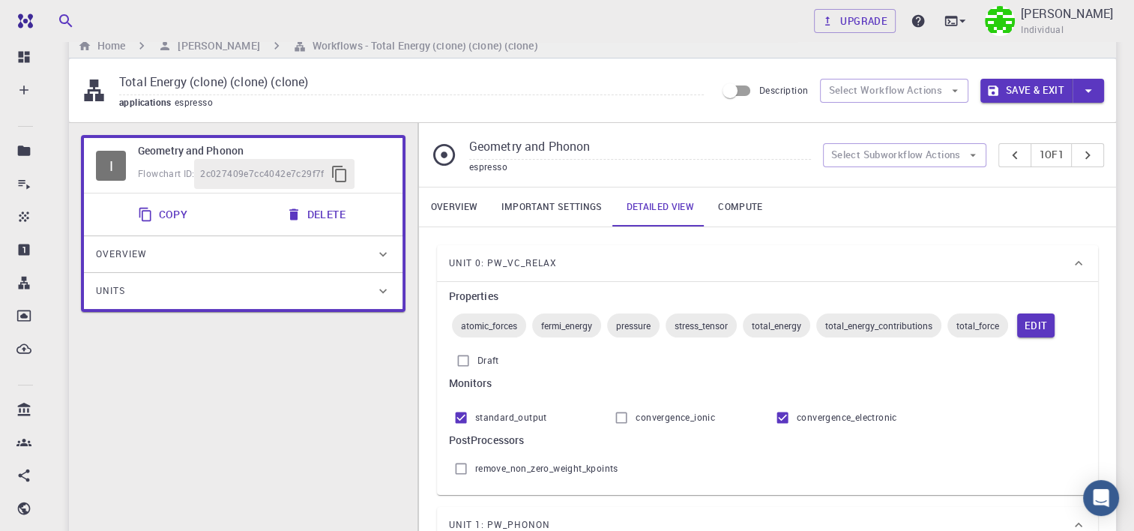
scroll to position [23, 0]
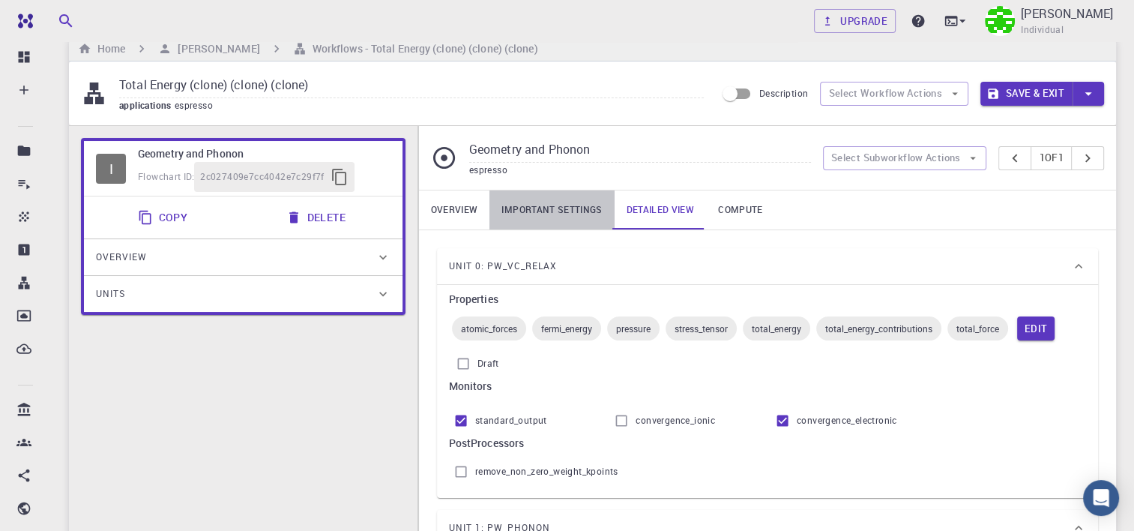
click at [552, 205] on link "Important settings" at bounding box center [551, 209] width 124 height 39
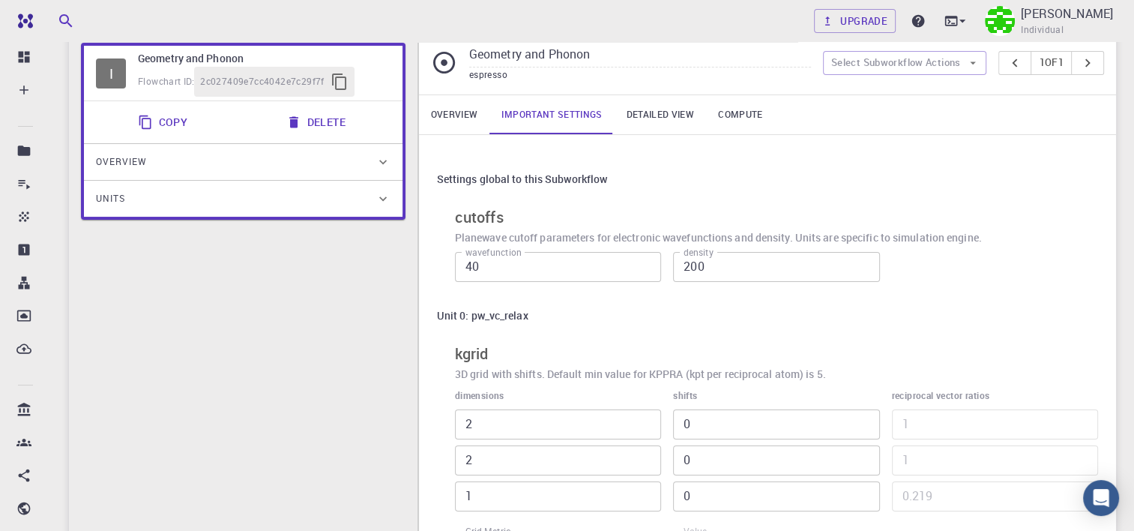
scroll to position [0, 0]
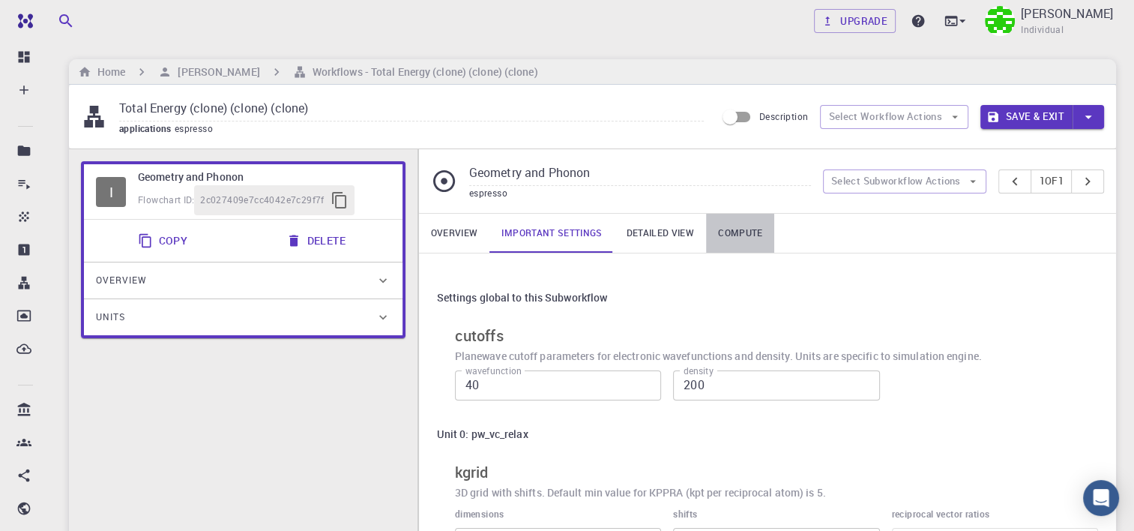
click at [737, 225] on link "Compute" at bounding box center [740, 233] width 68 height 39
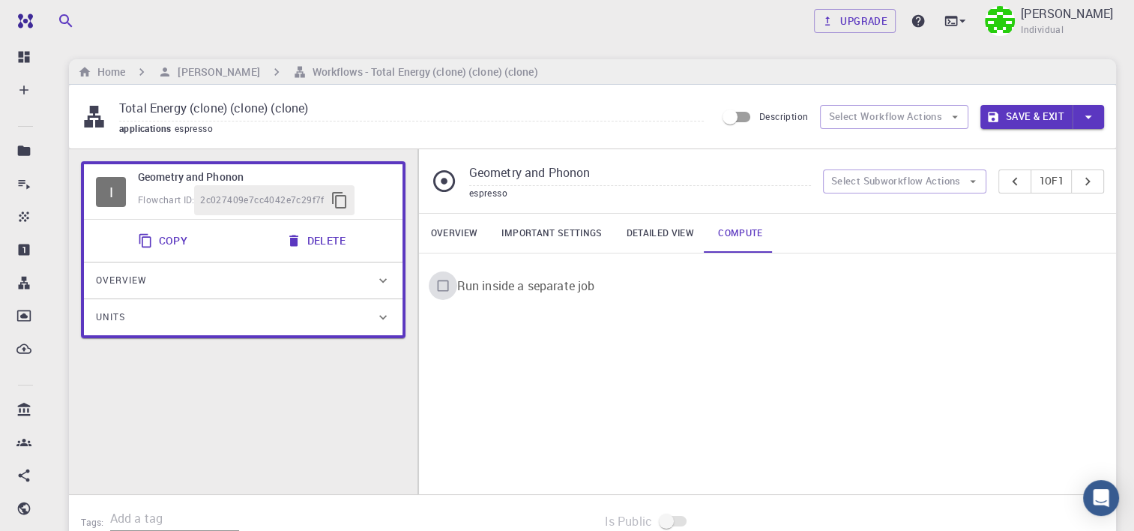
click at [432, 286] on input "Run inside a separate job" at bounding box center [443, 285] width 28 height 28
checkbox input "true"
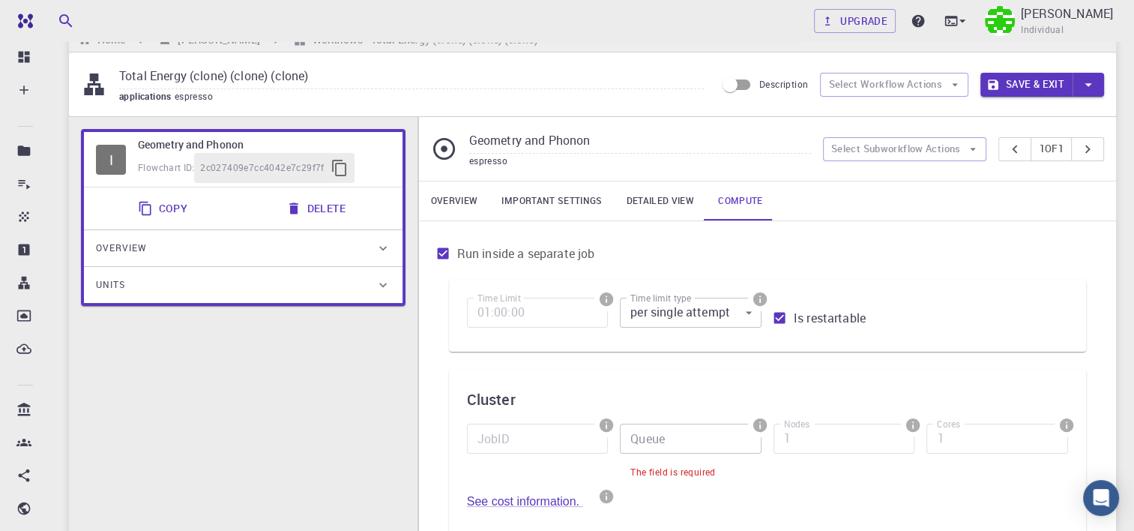
scroll to position [31, 0]
click at [688, 444] on input "Queue" at bounding box center [691, 439] width 142 height 30
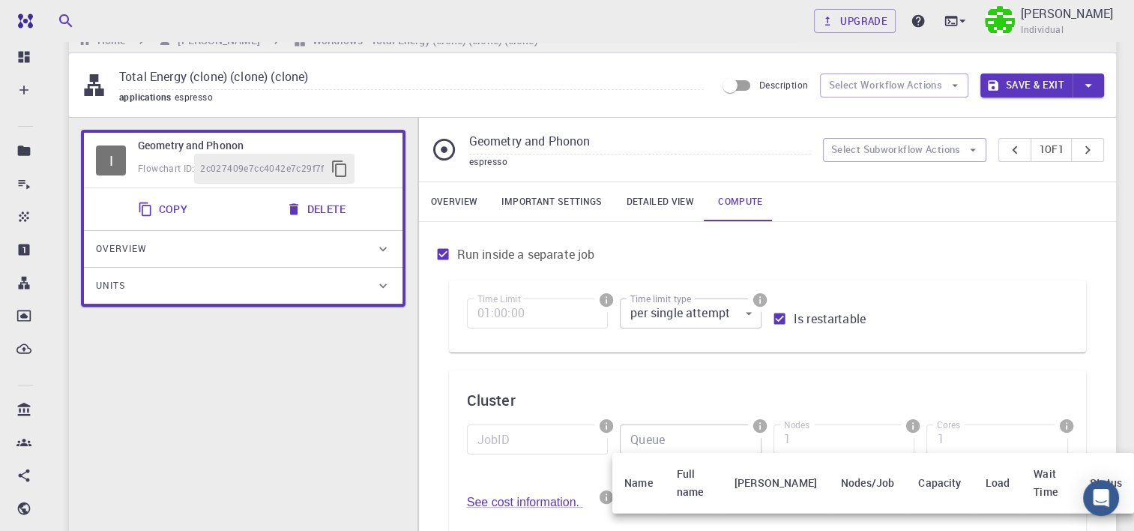
click at [652, 377] on div at bounding box center [567, 265] width 1134 height 531
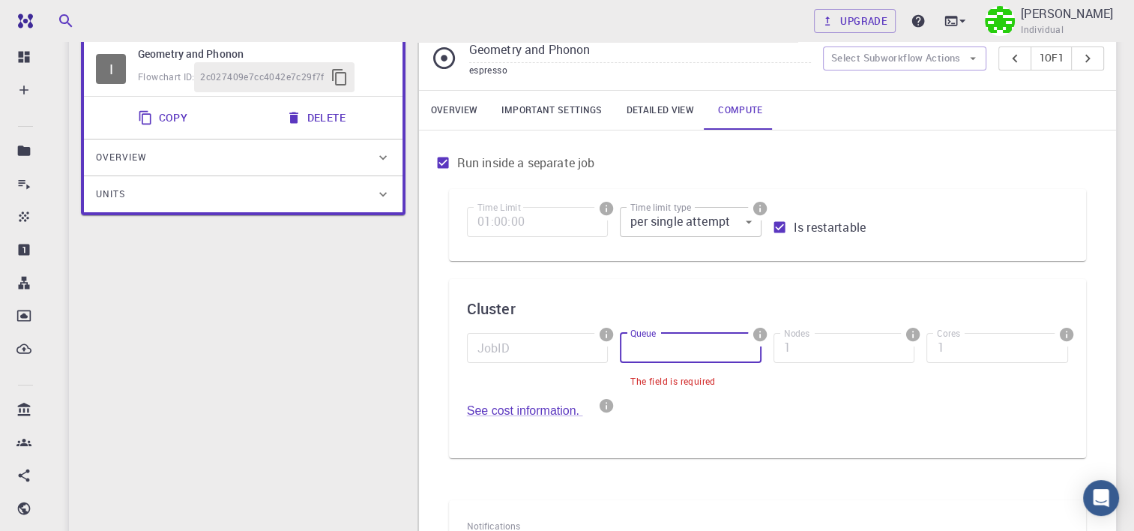
scroll to position [124, 0]
click at [552, 405] on link "See cost information." at bounding box center [525, 408] width 116 height 13
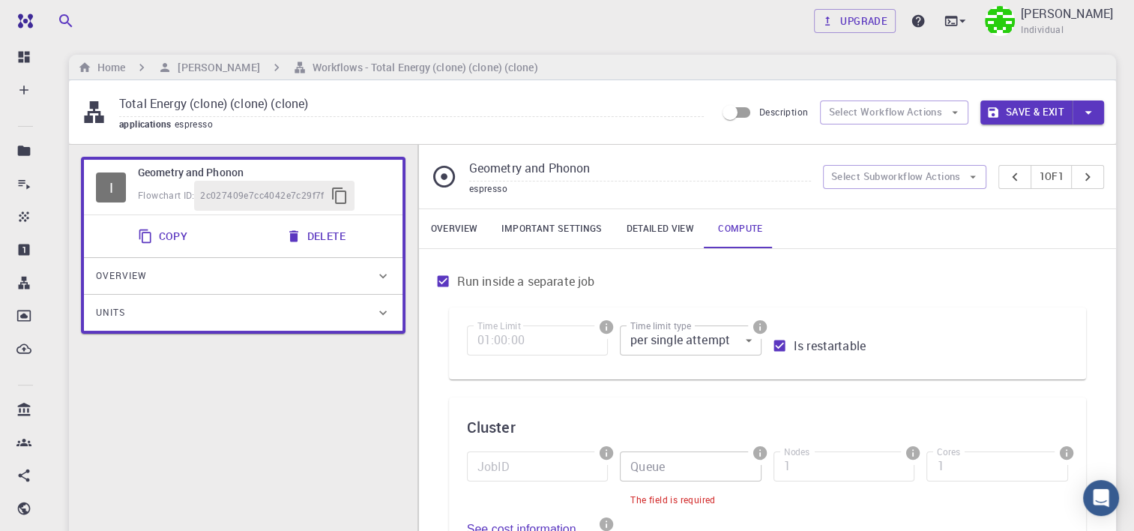
scroll to position [0, 0]
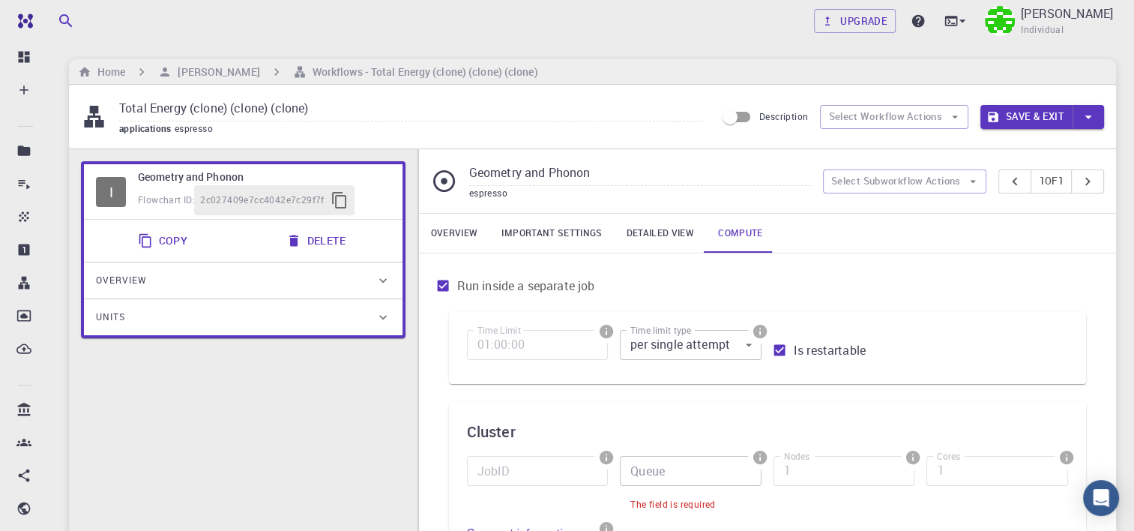
click at [191, 281] on div "Overview" at bounding box center [236, 280] width 280 height 24
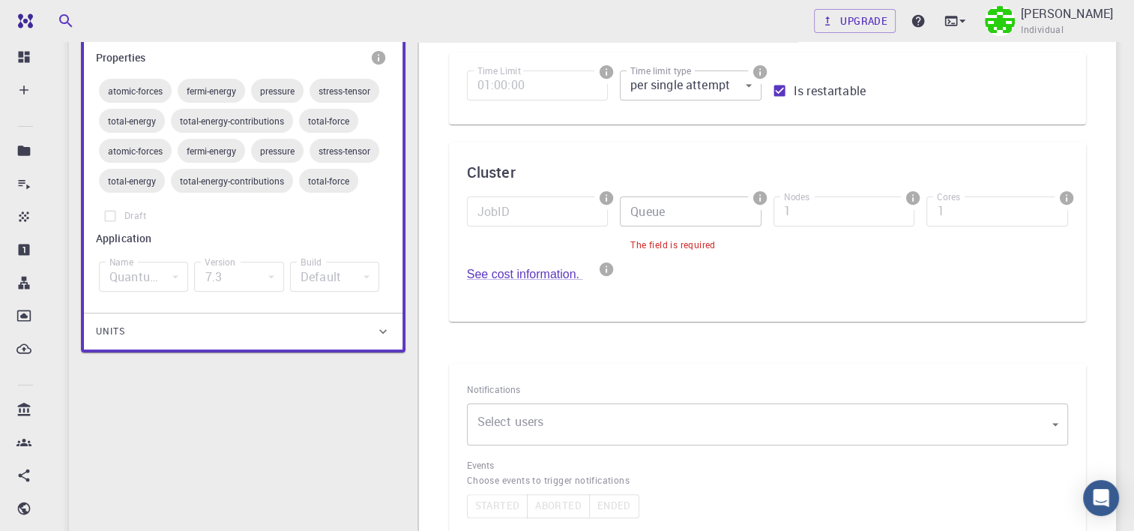
scroll to position [261, 0]
click at [255, 332] on div "Units" at bounding box center [236, 330] width 280 height 24
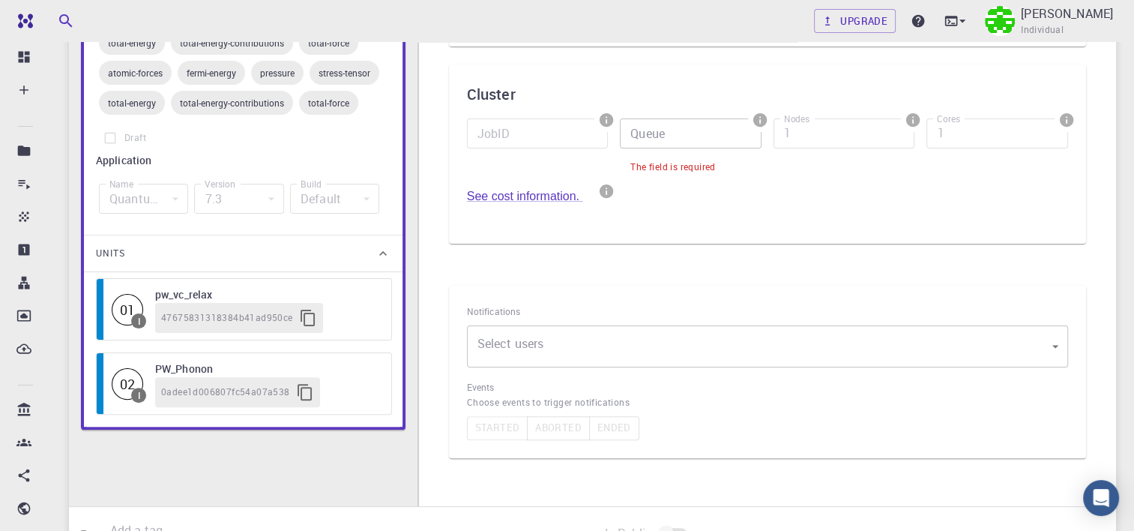
scroll to position [0, 0]
